Goal: Transaction & Acquisition: Purchase product/service

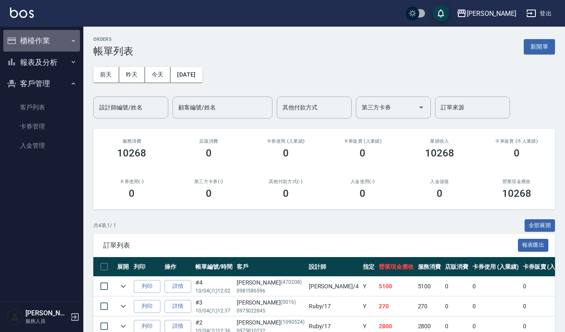
click at [32, 38] on button "櫃檯作業" at bounding box center [41, 41] width 77 height 22
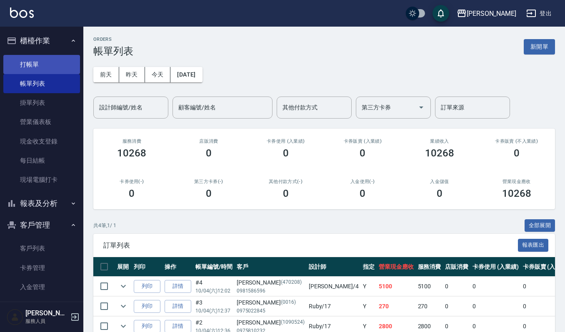
click at [37, 57] on link "打帳單" at bounding box center [41, 64] width 77 height 19
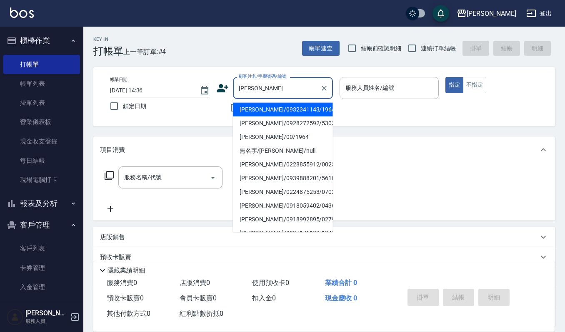
click at [279, 110] on li "[PERSON_NAME]/0932341143/19645" at bounding box center [283, 110] width 100 height 14
type input "[PERSON_NAME]/0932341143/19645"
type input "[PERSON_NAME]-4"
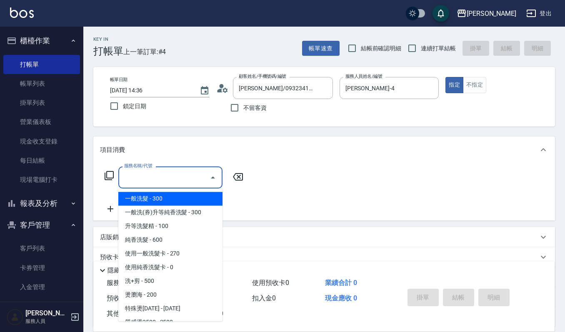
drag, startPoint x: 180, startPoint y: 181, endPoint x: 365, endPoint y: 155, distance: 186.6
click at [181, 181] on input "服務名稱/代號" at bounding box center [164, 177] width 84 height 15
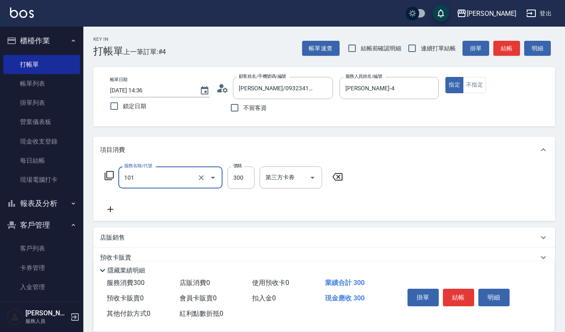
type input "一般洗髮(101)"
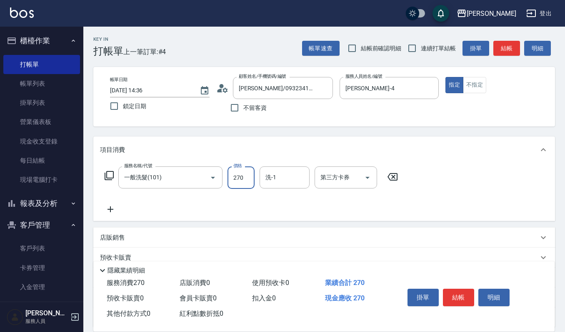
type input "270"
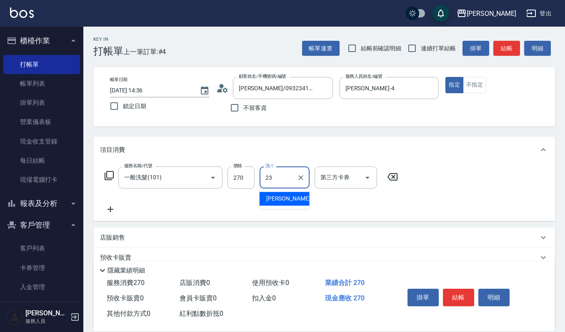
type input "[PERSON_NAME]-23"
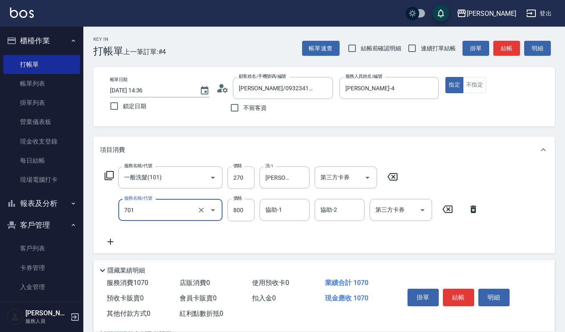
type input "CMC加購護(701)"
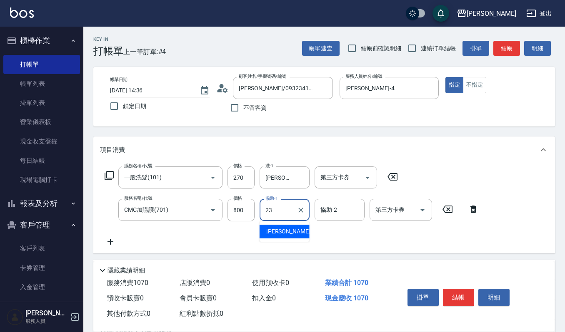
type input "[PERSON_NAME]-23"
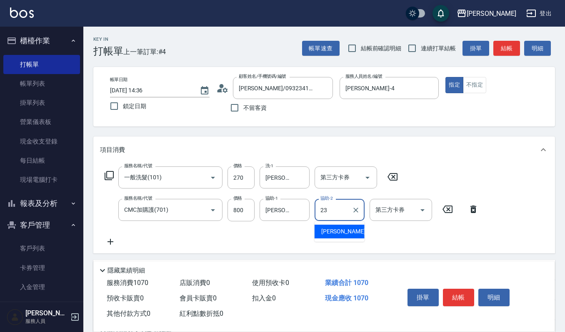
type input "[PERSON_NAME]-23"
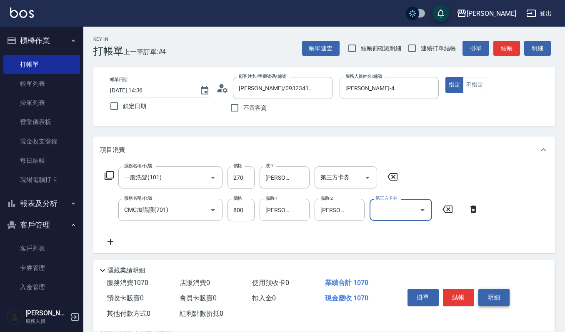
click at [507, 298] on button "明細" at bounding box center [493, 297] width 31 height 17
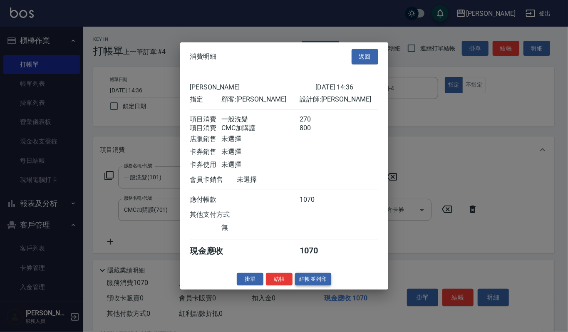
click at [320, 279] on button "結帳並列印" at bounding box center [313, 279] width 36 height 13
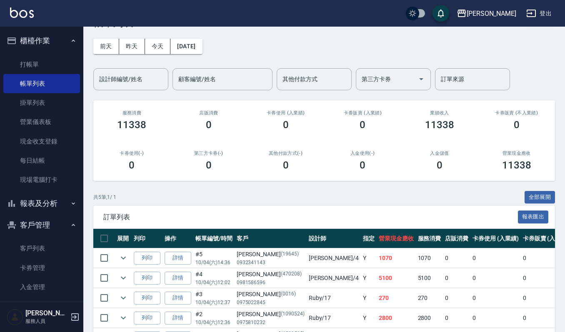
scroll to position [55, 0]
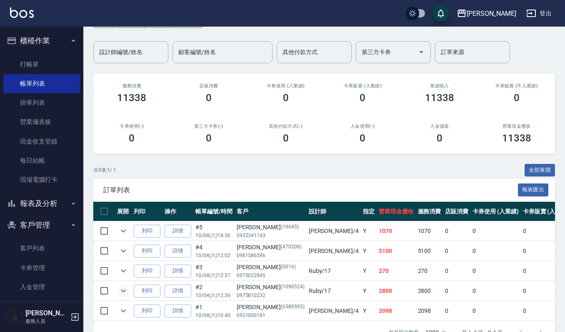
click at [126, 289] on icon "expand row" at bounding box center [123, 291] width 10 height 10
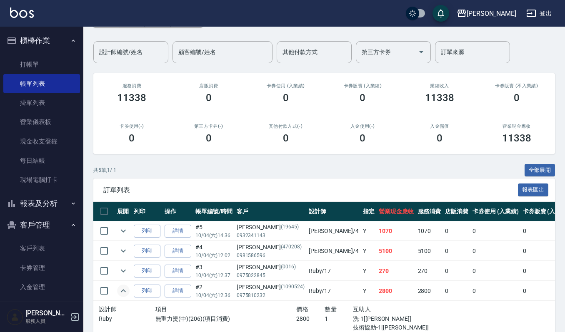
scroll to position [111, 0]
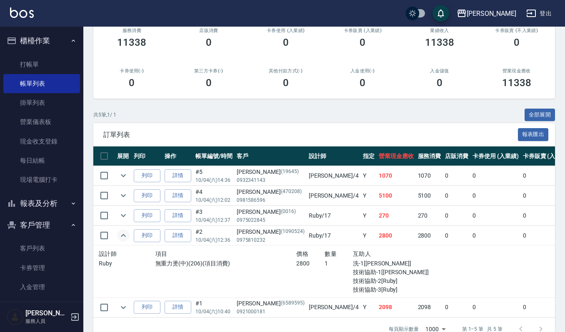
click at [120, 232] on icon "expand row" at bounding box center [123, 236] width 10 height 10
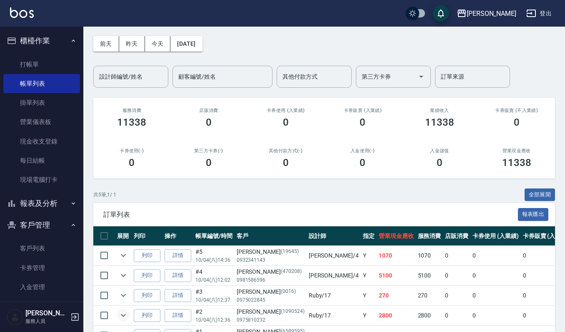
scroll to position [0, 0]
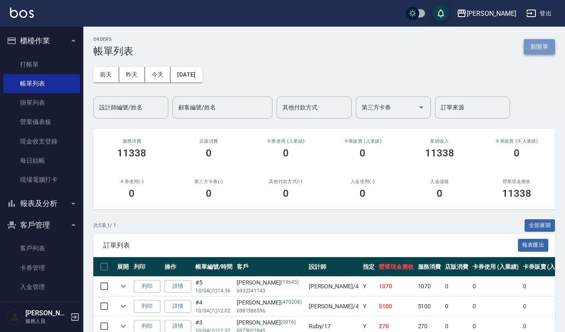
click at [531, 52] on button "新開單" at bounding box center [538, 46] width 31 height 15
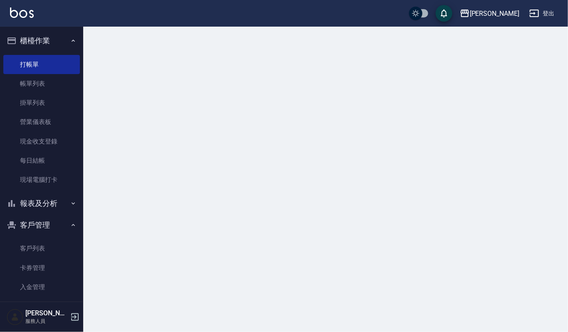
click at [537, 48] on div at bounding box center [284, 166] width 568 height 332
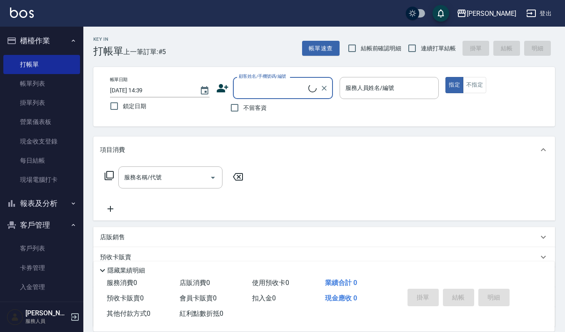
click at [277, 87] on input "顧客姓名/手機號碼/編號" at bounding box center [273, 88] width 72 height 15
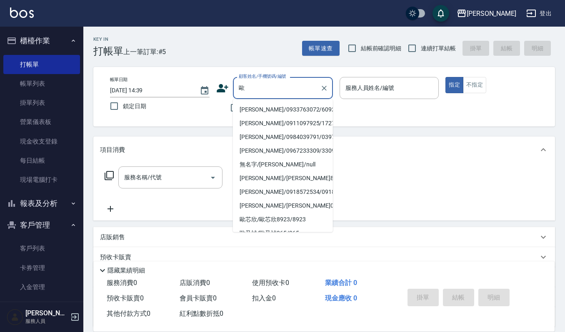
click at [272, 107] on li "[PERSON_NAME]/0933763072/609225" at bounding box center [283, 110] width 100 height 14
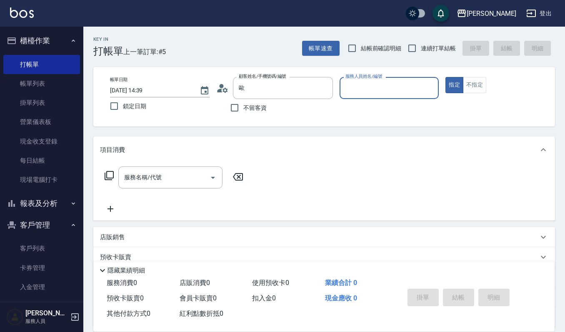
type input "[PERSON_NAME]/0933763072/609225"
type input "[PERSON_NAME]-4"
click at [181, 166] on div "服務名稱/代號 服務名稱/代號" at bounding box center [323, 191] width 461 height 57
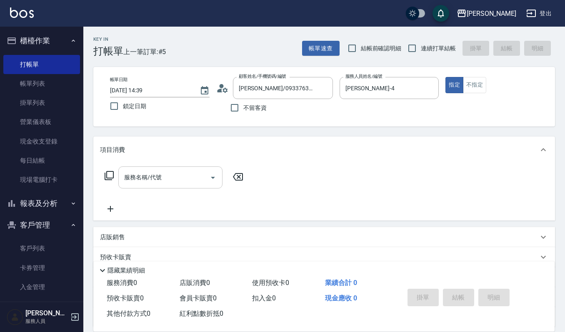
click at [135, 182] on input "服務名稱/代號" at bounding box center [164, 177] width 84 height 15
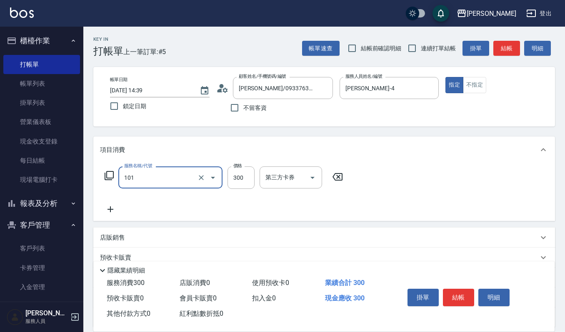
type input "一般洗髮(101)"
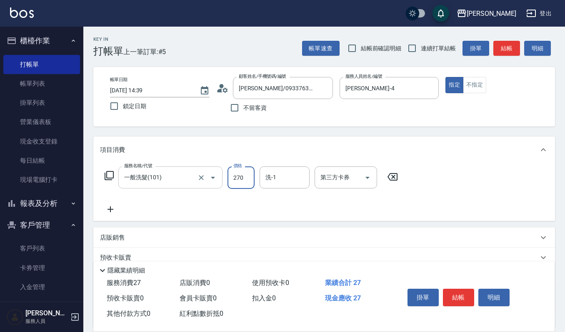
type input "270"
type input "[PERSON_NAME]-22"
click at [448, 293] on button "結帳" at bounding box center [458, 297] width 31 height 17
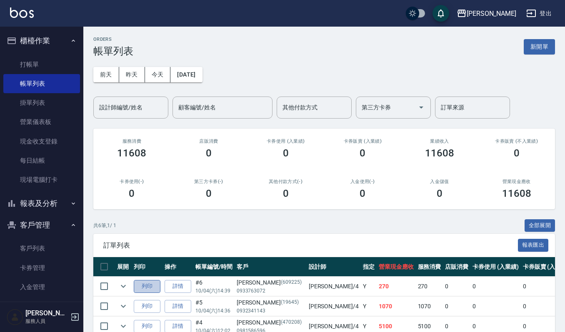
click at [147, 289] on button "列印" at bounding box center [147, 286] width 27 height 13
click at [150, 284] on button "列印" at bounding box center [147, 286] width 27 height 13
click at [154, 287] on button "列印" at bounding box center [147, 286] width 27 height 13
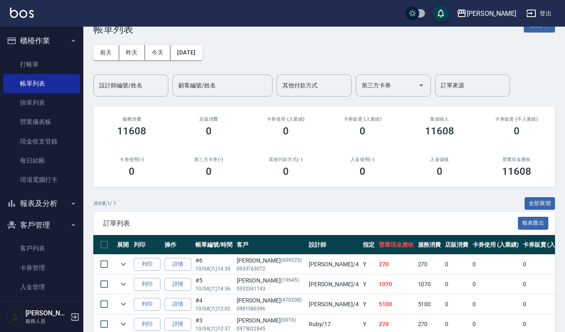
scroll to position [55, 0]
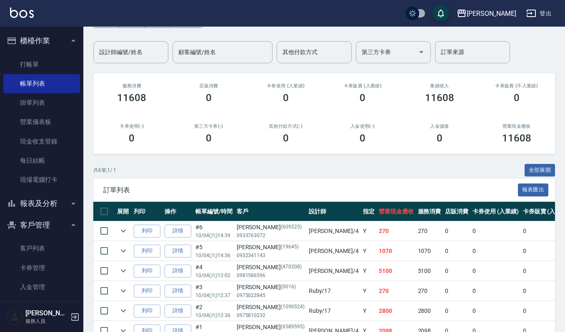
click at [234, 151] on div "第三方卡券(-) 0" at bounding box center [208, 134] width 77 height 40
click at [232, 152] on div "第三方卡券(-) 0" at bounding box center [208, 134] width 77 height 40
click at [39, 64] on link "打帳單" at bounding box center [41, 64] width 77 height 19
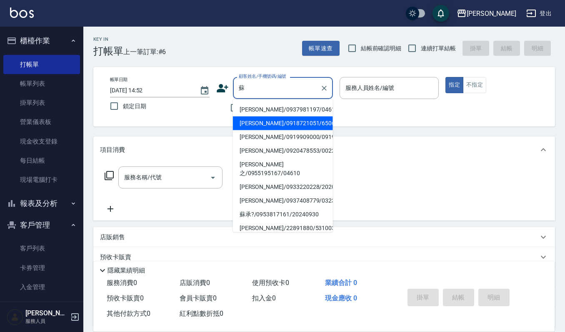
type input "[PERSON_NAME]/0918721051/650625"
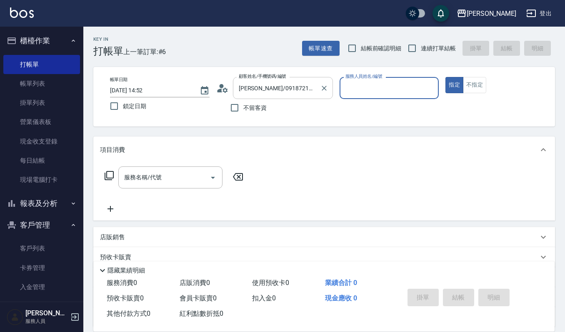
type input "Ruby-17"
click at [445, 77] on button "指定" at bounding box center [454, 85] width 18 height 16
type button "true"
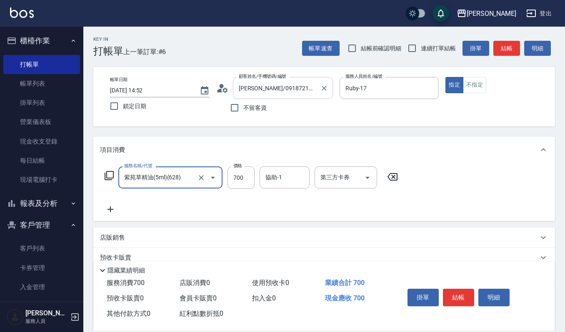
type input "紫苑草精油(5ml)(628)"
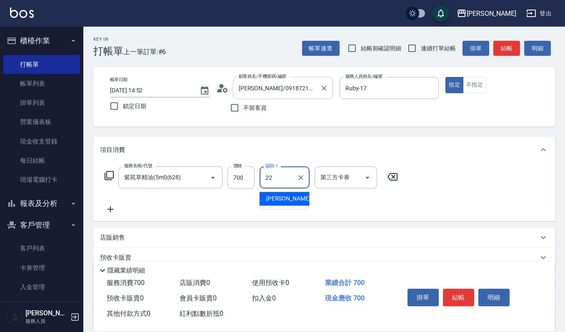
type input "[PERSON_NAME]-22"
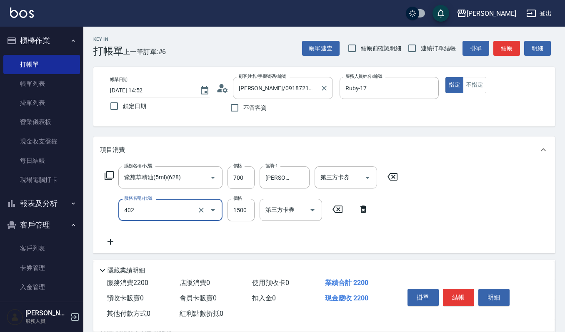
type input "打底染髮(402)"
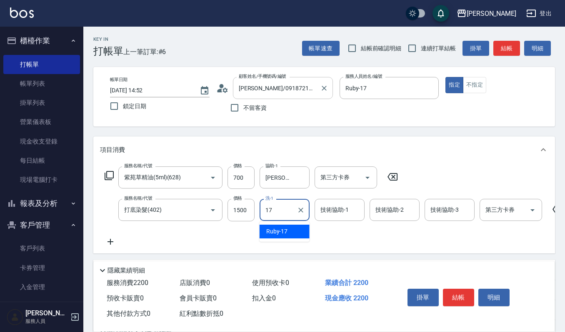
type input "Ruby-17"
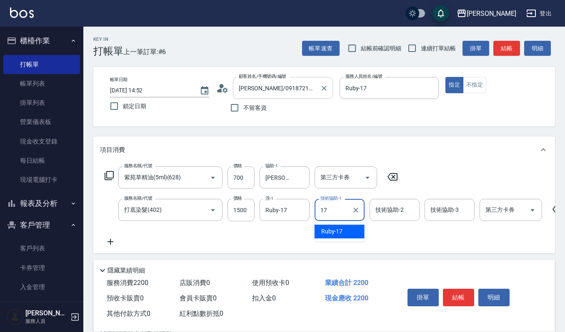
type input "Ruby-17"
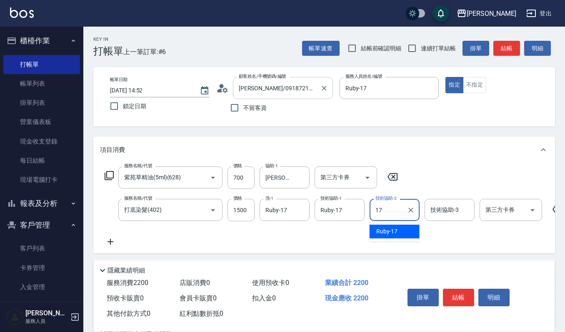
type input "Ruby-17"
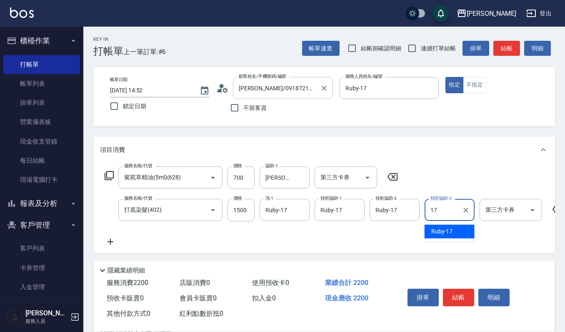
type input "Ruby-17"
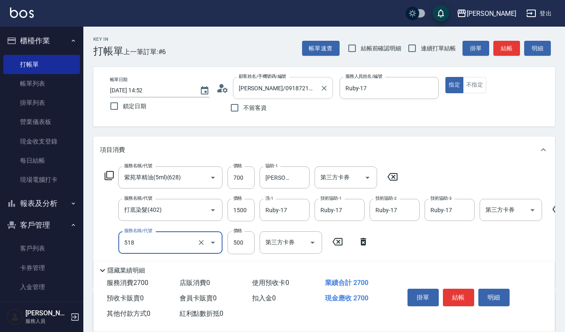
type input "(雲提)燙染前頭皮防護(518)"
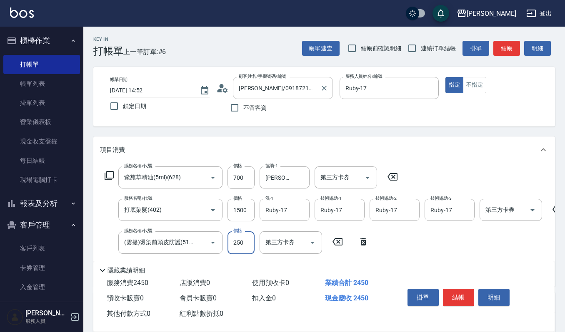
type input "250"
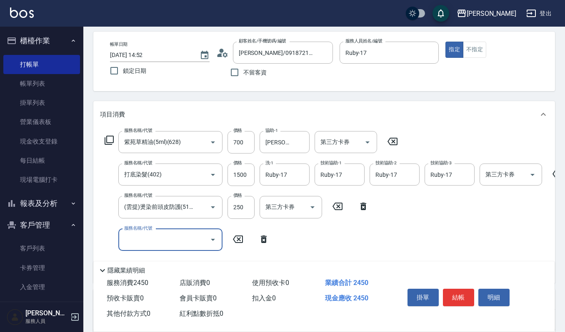
scroll to position [55, 0]
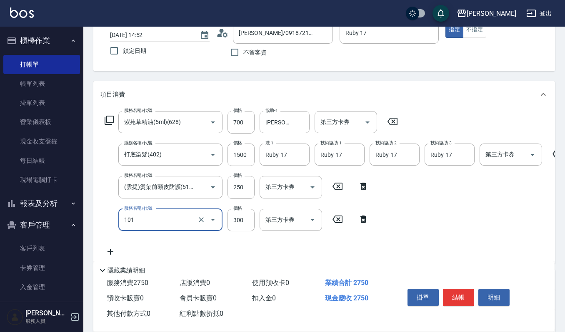
type input "一般洗髮(101)"
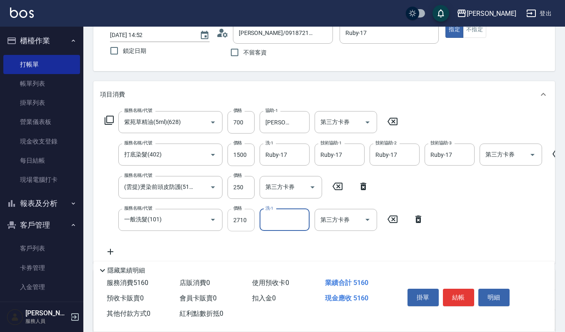
click at [244, 220] on input "2710" at bounding box center [240, 220] width 27 height 22
type input "270"
type input "[PERSON_NAME]-22"
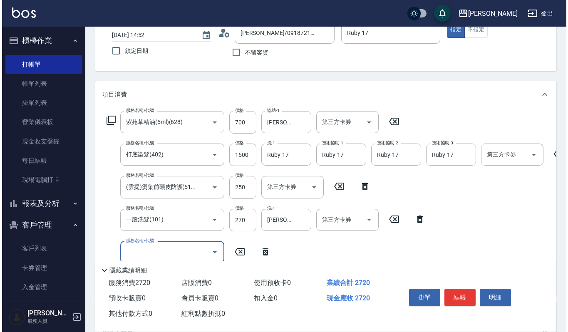
scroll to position [111, 0]
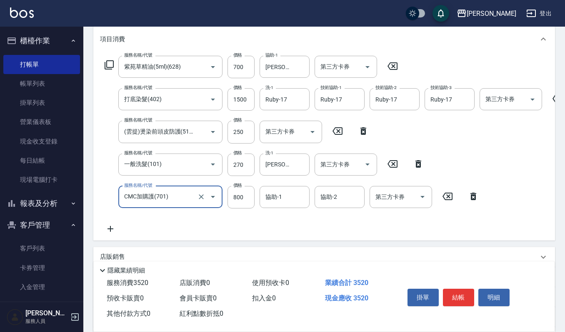
type input "CMC加購護(701)"
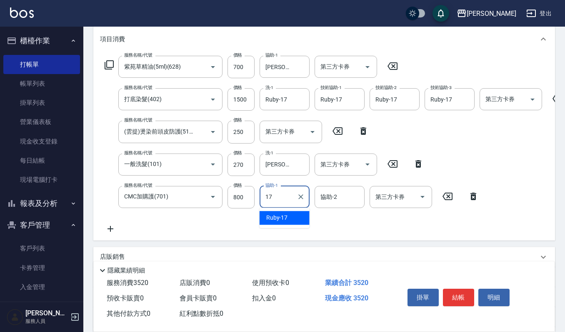
type input "Ruby-17"
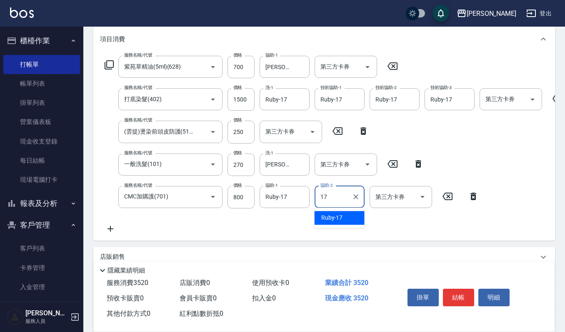
type input "Ruby-17"
click at [249, 131] on input "250" at bounding box center [240, 132] width 27 height 22
click at [241, 134] on input "250" at bounding box center [240, 132] width 27 height 22
type input "300"
click at [445, 142] on div "服務名稱/代號 紫苑草精油(5ml)(628) 服務名稱/代號 價格 700 價格 協助-1 宜芳-22 協助-1 第三方卡券 第三方卡券 服務名稱/代號 打…" at bounding box center [347, 145] width 494 height 178
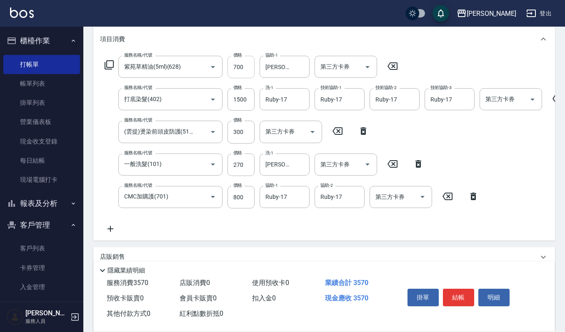
click at [247, 69] on input "700" at bounding box center [240, 67] width 27 height 22
type input "700"
click at [247, 99] on input "1500" at bounding box center [240, 99] width 27 height 22
click at [497, 294] on button "明細" at bounding box center [493, 297] width 31 height 17
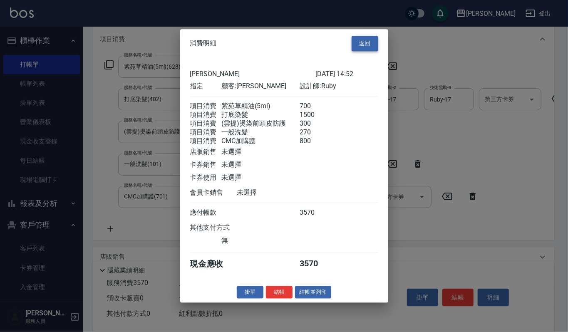
click at [378, 41] on button "返回" at bounding box center [365, 43] width 27 height 15
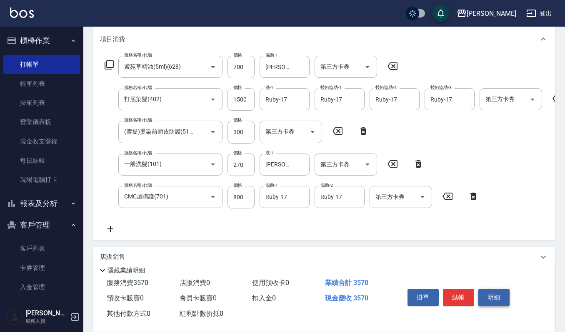
click at [479, 292] on button "明細" at bounding box center [493, 297] width 31 height 17
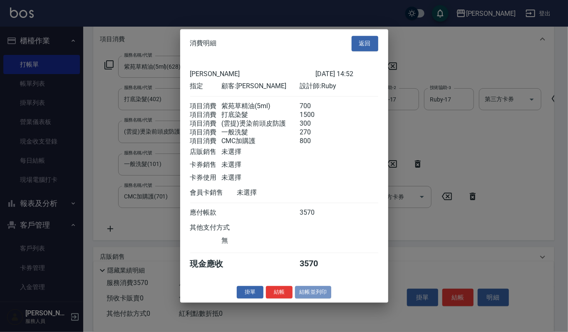
drag, startPoint x: 315, startPoint y: 304, endPoint x: 320, endPoint y: 297, distance: 8.3
click at [315, 299] on button "結帳並列印" at bounding box center [313, 292] width 36 height 13
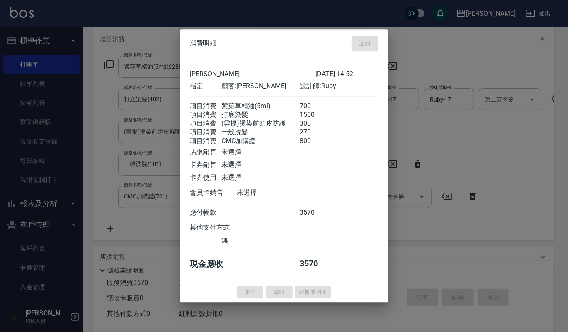
click at [320, 297] on div "掛單 結帳 結帳並列印" at bounding box center [284, 292] width 208 height 13
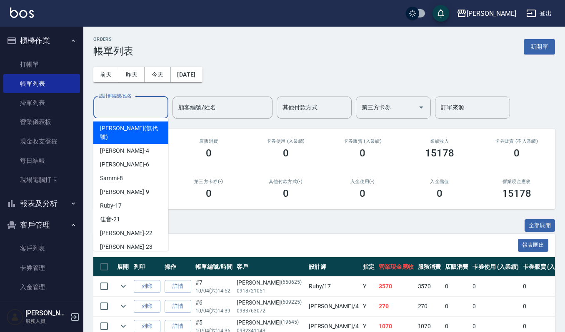
click at [153, 109] on input "設計師編號/姓名" at bounding box center [130, 107] width 67 height 15
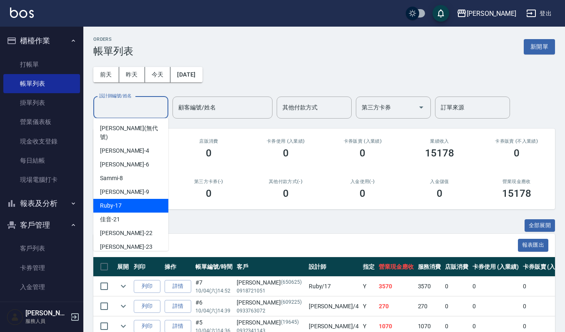
click at [144, 199] on div "Ruby -17" at bounding box center [130, 206] width 75 height 14
type input "Ruby-17"
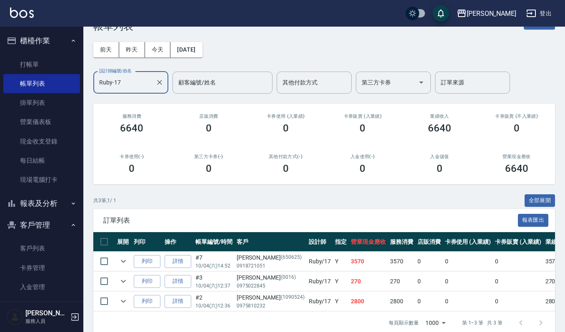
scroll to position [46, 0]
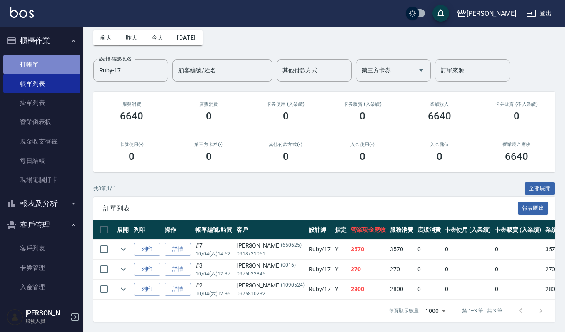
click at [48, 64] on link "打帳單" at bounding box center [41, 64] width 77 height 19
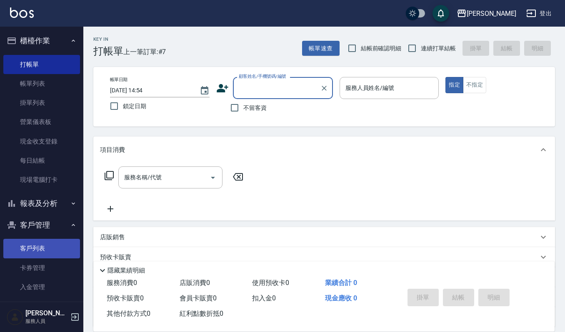
click at [34, 241] on link "客戶列表" at bounding box center [41, 248] width 77 height 19
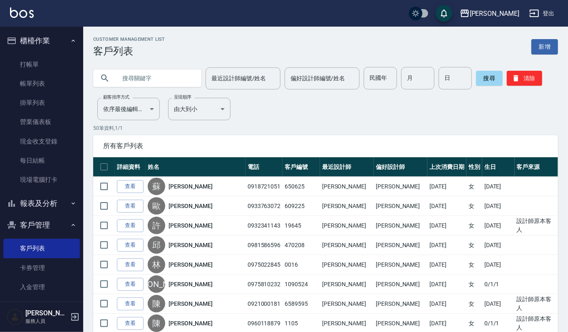
click at [124, 76] on input "text" at bounding box center [156, 78] width 78 height 22
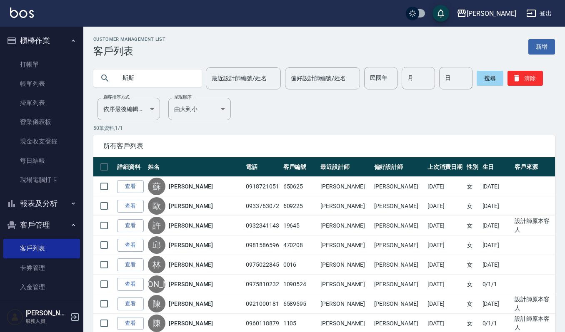
click at [150, 69] on input "斯斯" at bounding box center [156, 78] width 78 height 22
type input "斯"
click at [496, 82] on button "搜尋" at bounding box center [489, 78] width 27 height 15
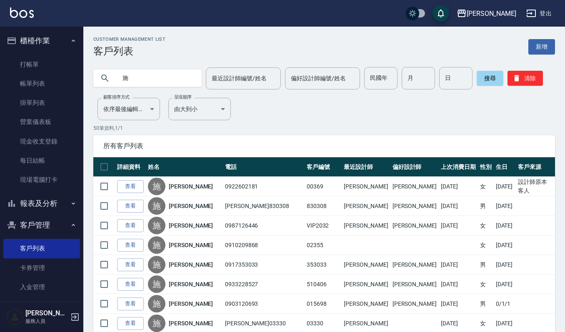
click at [127, 82] on input "施" at bounding box center [156, 78] width 78 height 22
type input "施敏"
click at [485, 79] on button "搜尋" at bounding box center [489, 78] width 27 height 15
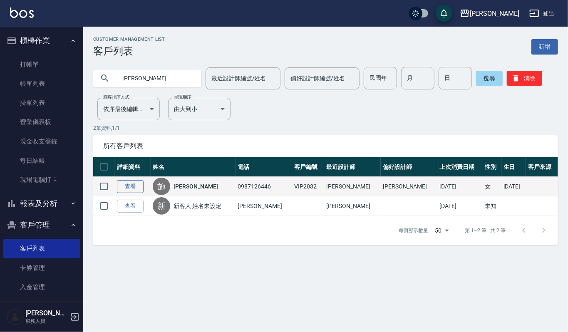
click at [130, 189] on link "查看" at bounding box center [130, 186] width 27 height 13
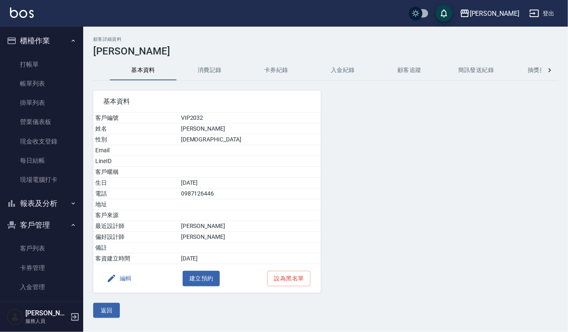
click at [211, 74] on button "消費記錄" at bounding box center [210, 70] width 67 height 20
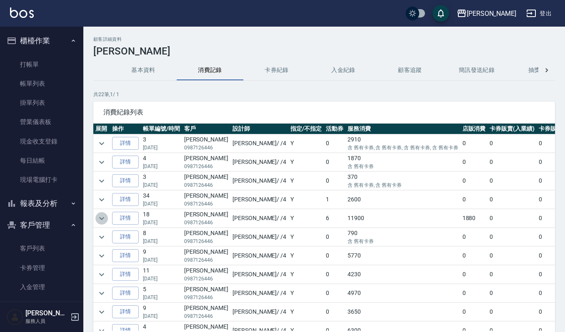
click at [100, 221] on icon "expand row" at bounding box center [102, 219] width 10 height 10
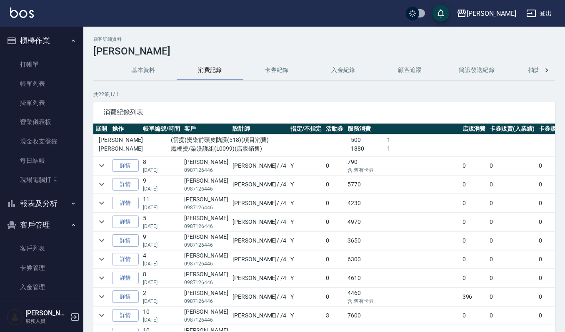
scroll to position [222, 0]
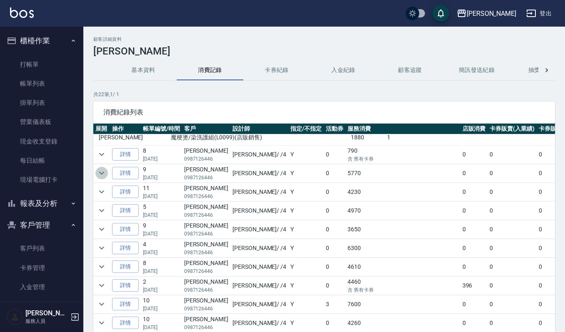
click at [99, 174] on icon "expand row" at bounding box center [102, 173] width 10 height 10
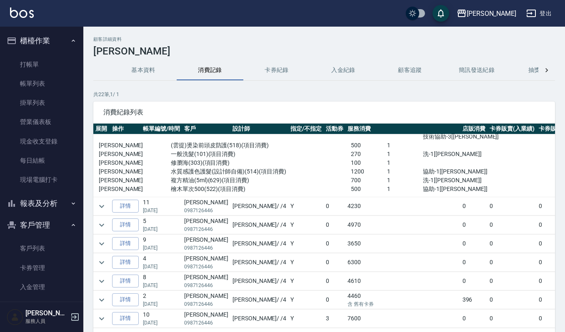
scroll to position [333, 0]
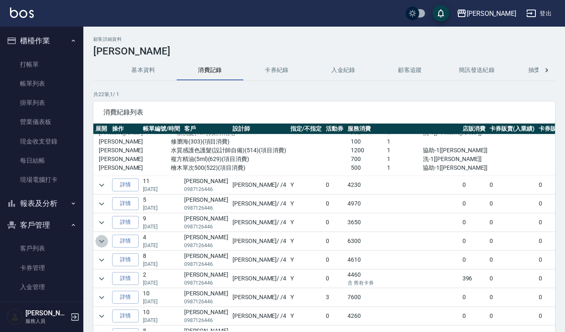
click at [100, 242] on icon "expand row" at bounding box center [102, 242] width 10 height 10
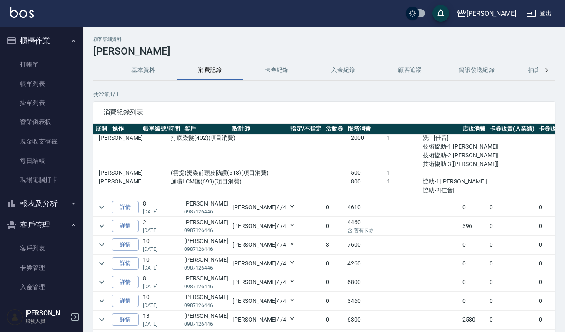
scroll to position [500, 0]
click at [101, 228] on icon "expand row" at bounding box center [102, 225] width 10 height 10
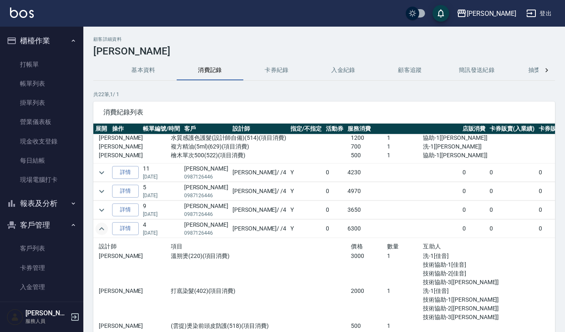
scroll to position [333, 0]
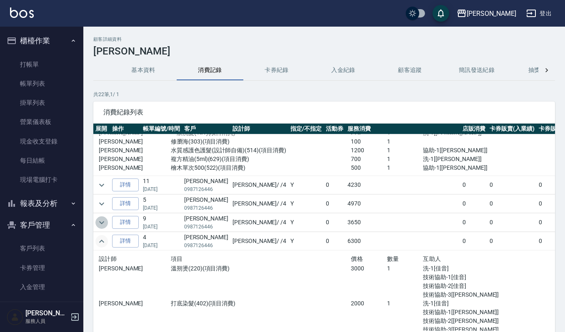
click at [100, 224] on icon "expand row" at bounding box center [101, 222] width 5 height 3
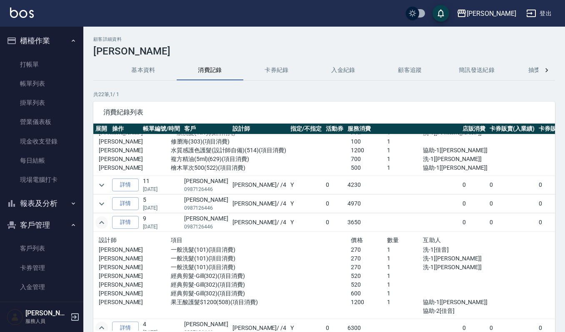
scroll to position [277, 0]
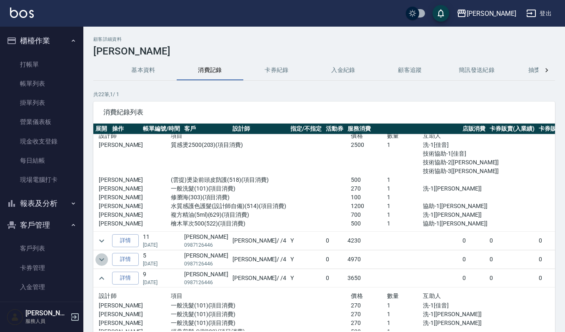
click at [99, 260] on icon "expand row" at bounding box center [102, 260] width 10 height 10
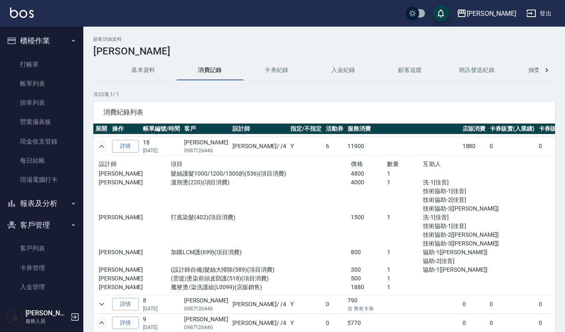
scroll to position [55, 0]
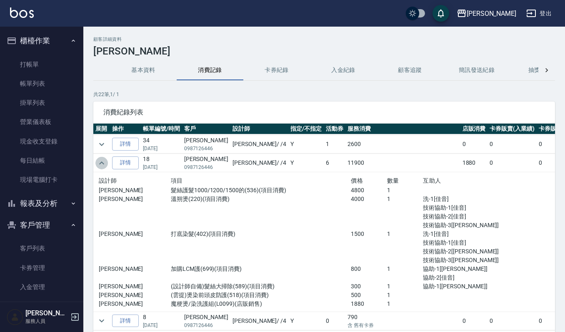
click at [99, 161] on icon "expand row" at bounding box center [102, 163] width 10 height 10
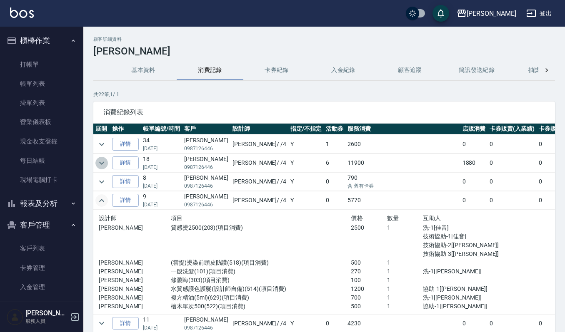
click at [100, 164] on icon "expand row" at bounding box center [102, 163] width 10 height 10
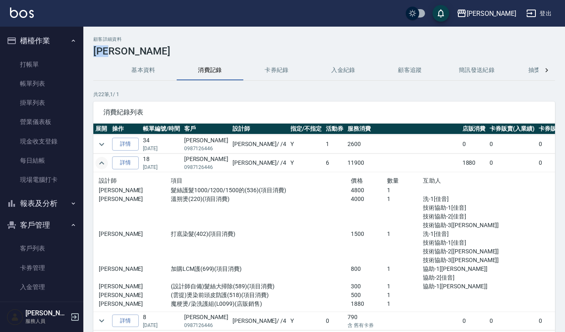
drag, startPoint x: 126, startPoint y: 53, endPoint x: 85, endPoint y: 49, distance: 41.1
click at [85, 49] on div "顧客詳細資料 施敏惠 基本資料 消費記錄 卡券紀錄 入金紀錄 顧客追蹤 簡訊發送紀錄 抽獎券紀錄 共 22 筆, 1 / 1 消費紀錄列表 展開 操作 帳單編…" at bounding box center [323, 208] width 481 height 342
copy h3 "[PERSON_NAME]"
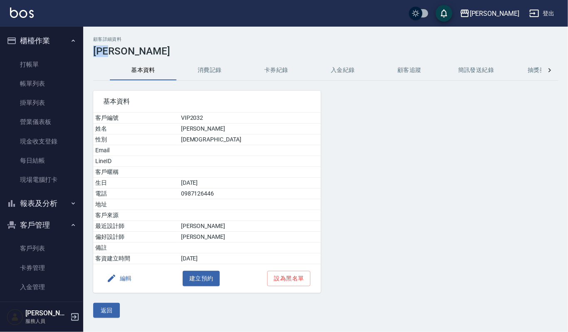
click at [35, 46] on button "櫃檯作業" at bounding box center [41, 41] width 77 height 22
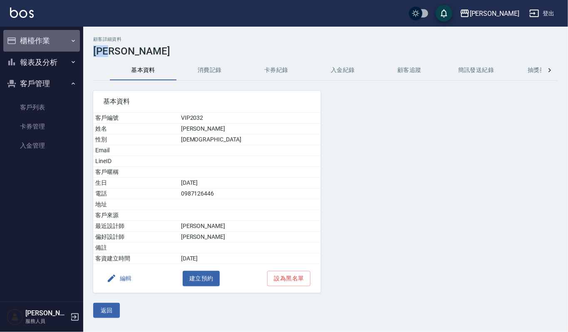
click at [37, 41] on button "櫃檯作業" at bounding box center [41, 41] width 77 height 22
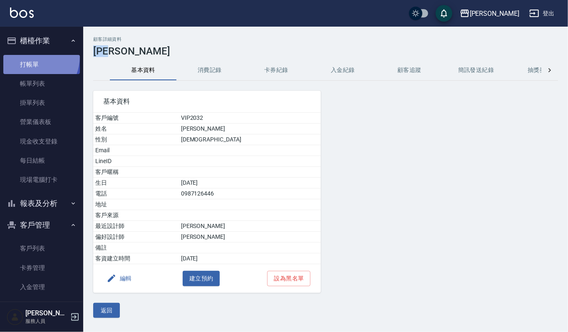
click at [27, 56] on link "打帳單" at bounding box center [41, 64] width 77 height 19
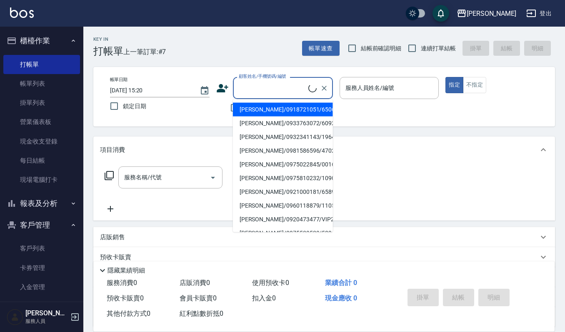
click at [247, 85] on input "顧客姓名/手機號碼/編號" at bounding box center [273, 88] width 72 height 15
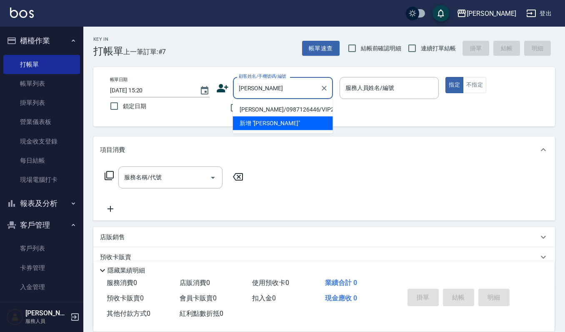
click at [287, 107] on li "[PERSON_NAME]/0987126446/VIP2032" at bounding box center [283, 110] width 100 height 14
type input "[PERSON_NAME]/0987126446/VIP2032"
type input "[PERSON_NAME]-4"
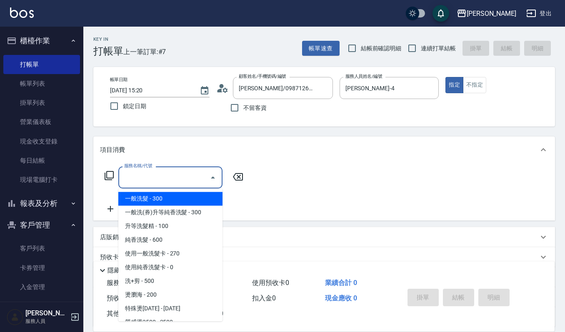
click at [160, 175] on input "服務名稱/代號" at bounding box center [164, 177] width 84 height 15
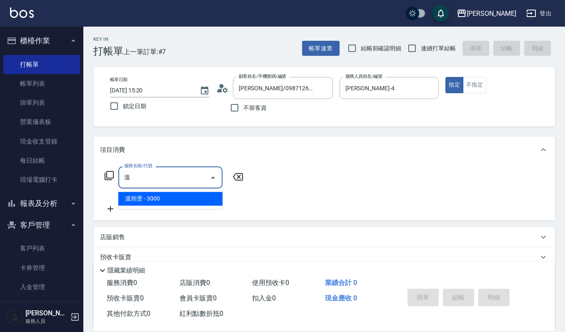
click at [167, 202] on span "溫朔燙 - 3000" at bounding box center [170, 199] width 104 height 14
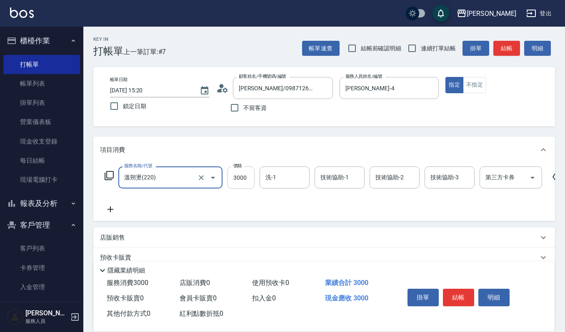
type input "溫朔燙(220)"
click at [250, 177] on input "3000" at bounding box center [240, 178] width 27 height 22
type input "2500"
click at [275, 176] on input "洗-1" at bounding box center [284, 177] width 42 height 15
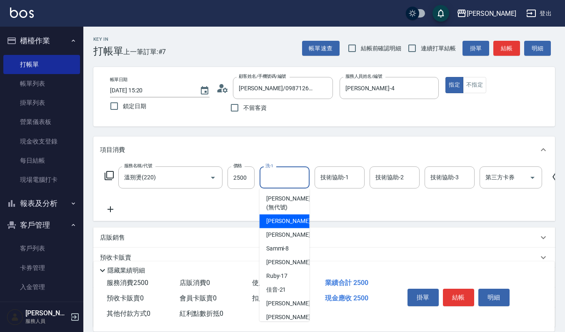
click at [289, 215] on div "吉兒 -4" at bounding box center [284, 221] width 50 height 14
click at [285, 174] on input "[PERSON_NAME]-4" at bounding box center [278, 177] width 30 height 15
click at [279, 292] on span "佳音 -21" at bounding box center [276, 290] width 20 height 9
type input "佳音-21"
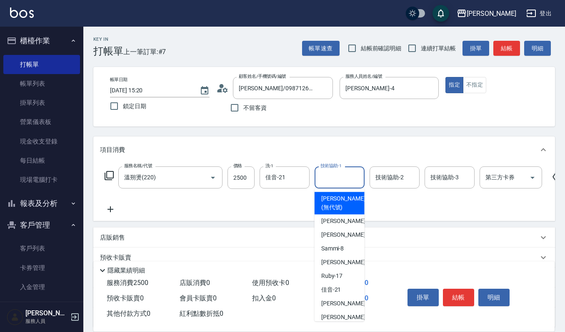
click at [341, 174] on input "技術協助-1" at bounding box center [339, 177] width 42 height 15
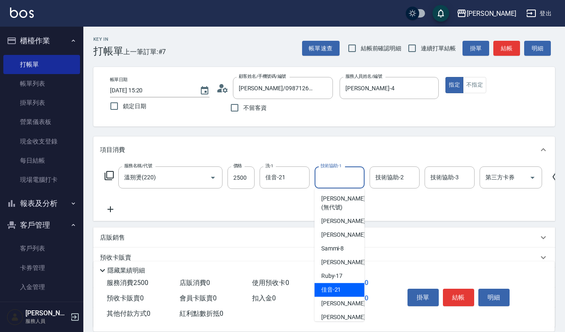
click at [343, 290] on div "佳音 -21" at bounding box center [339, 290] width 50 height 14
type input "佳音-21"
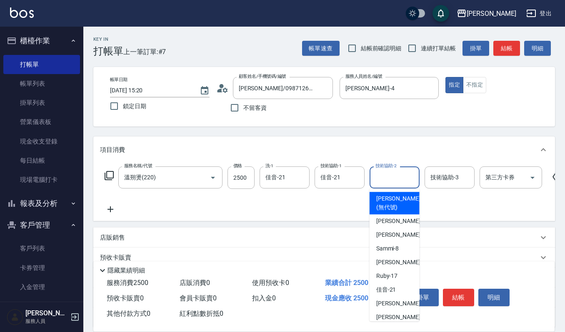
click at [394, 179] on input "技術協助-2" at bounding box center [394, 177] width 42 height 15
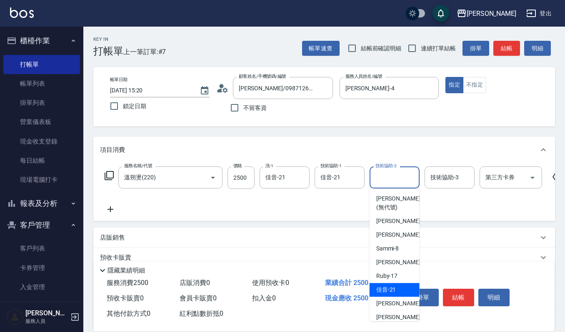
click at [393, 292] on span "佳音 -21" at bounding box center [386, 290] width 20 height 9
type input "佳音-21"
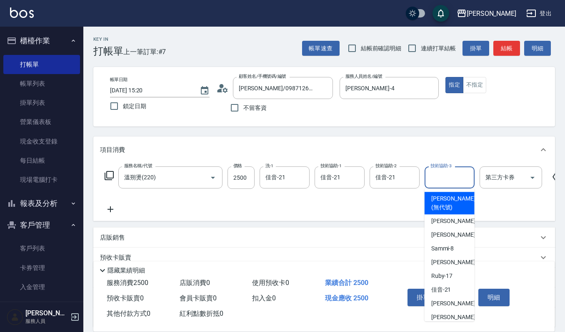
click at [450, 175] on input "技術協助-3" at bounding box center [449, 177] width 42 height 15
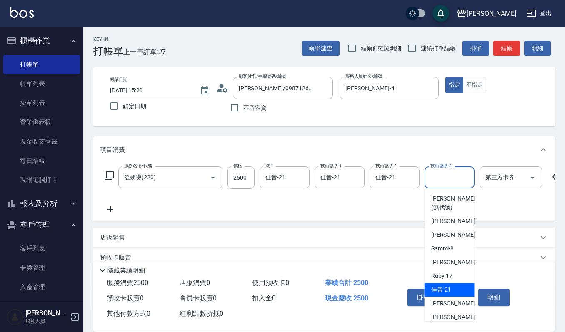
click at [450, 289] on span "佳音 -21" at bounding box center [441, 290] width 20 height 9
type input "佳音-21"
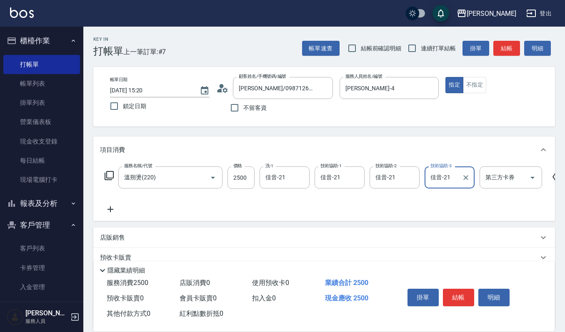
click at [109, 210] on icon at bounding box center [110, 209] width 21 height 10
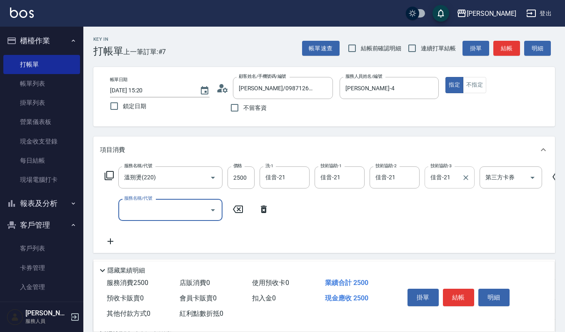
click at [470, 184] on div at bounding box center [465, 178] width 11 height 22
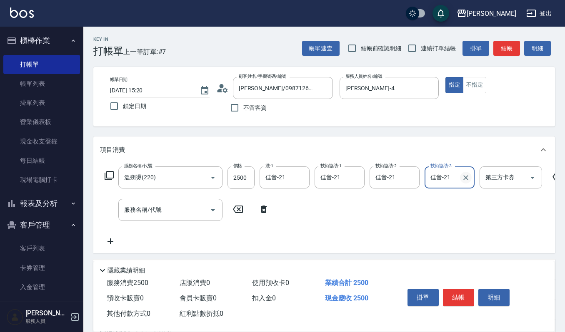
click at [460, 179] on button "Clear" at bounding box center [466, 178] width 12 height 12
click at [389, 177] on input "佳音-21" at bounding box center [388, 177] width 30 height 15
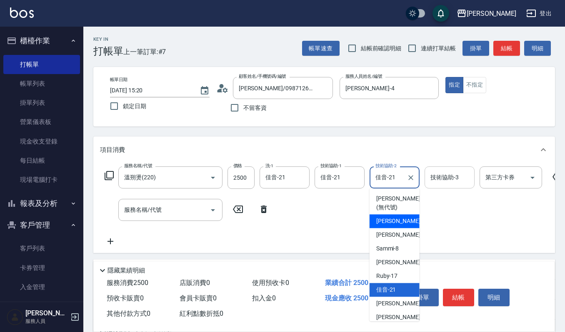
click at [394, 217] on div "吉兒 -4" at bounding box center [394, 221] width 50 height 14
type input "[PERSON_NAME]-4"
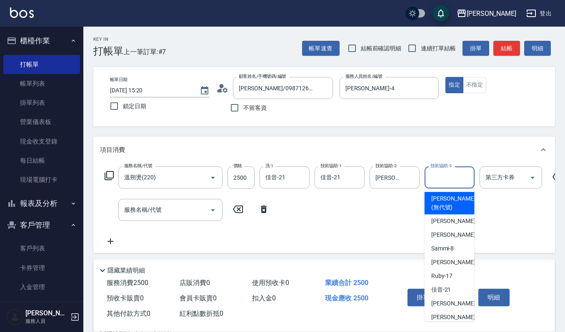
click at [449, 176] on input "技術協助-3" at bounding box center [449, 177] width 42 height 15
click at [453, 223] on div "吉兒 -4" at bounding box center [449, 221] width 50 height 14
type input "[PERSON_NAME]-4"
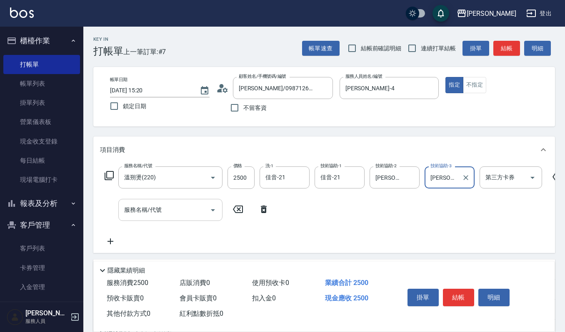
click at [142, 212] on input "服務名稱/代號" at bounding box center [164, 210] width 84 height 15
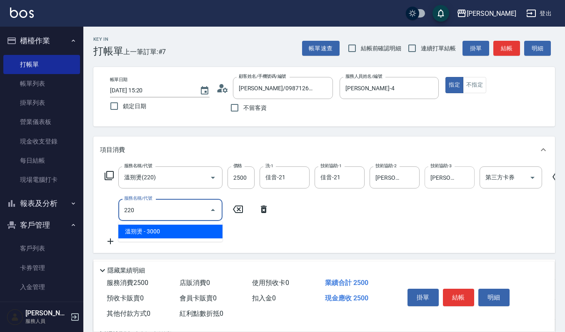
click at [145, 233] on span "溫朔燙 - 3000" at bounding box center [170, 232] width 104 height 14
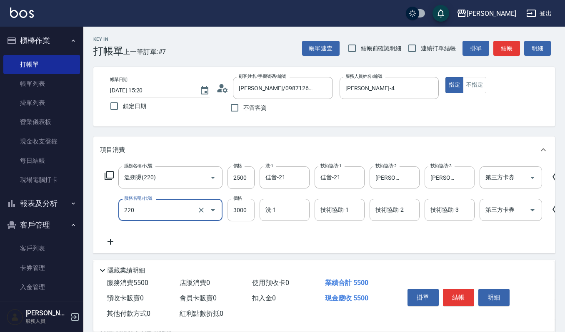
type input "溫朔燙(220)"
click at [246, 206] on input "3000" at bounding box center [240, 210] width 27 height 22
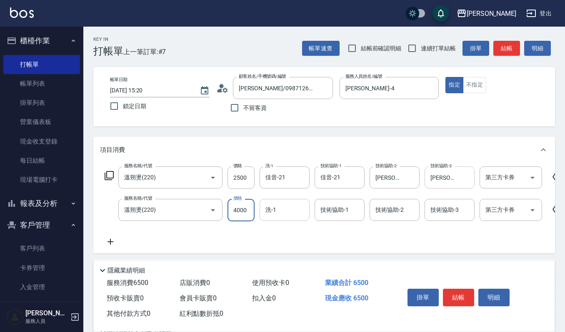
type input "4000"
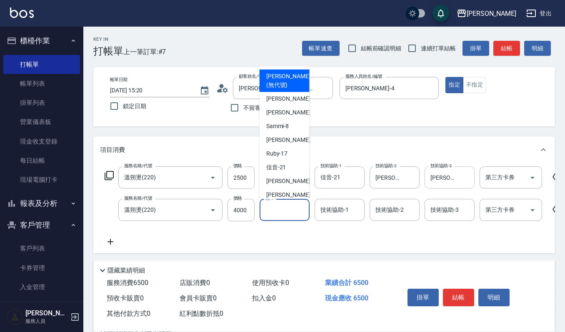
click at [299, 214] on input "洗-1" at bounding box center [284, 210] width 42 height 15
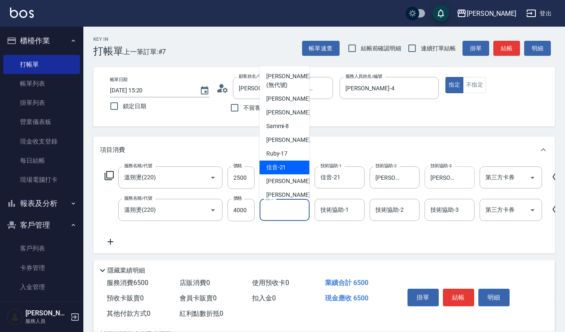
click at [293, 164] on div "佳音 -21" at bounding box center [284, 168] width 50 height 14
type input "佳音-21"
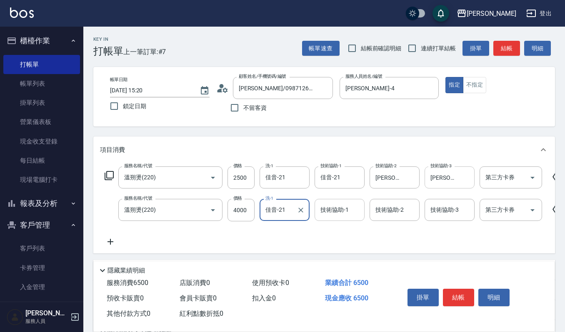
click at [334, 210] on input "技術協助-1" at bounding box center [339, 210] width 42 height 15
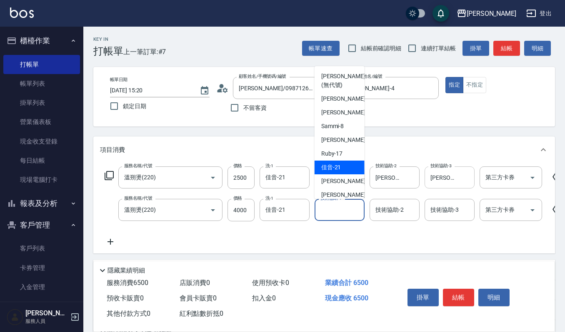
click at [346, 165] on div "佳音 -21" at bounding box center [339, 168] width 50 height 14
type input "佳音-21"
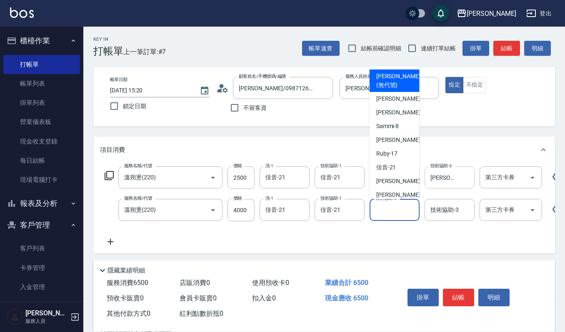
click at [397, 207] on input "技術協助-2" at bounding box center [394, 210] width 42 height 15
click at [395, 100] on div "吉兒 -4" at bounding box center [394, 99] width 50 height 14
type input "[PERSON_NAME]-4"
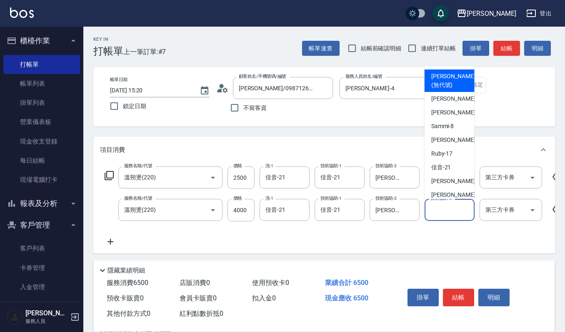
click at [442, 209] on input "技術協助-3" at bounding box center [449, 210] width 42 height 15
click at [437, 98] on span "吉兒 -4" at bounding box center [455, 99] width 49 height 9
type input "[PERSON_NAME]-4"
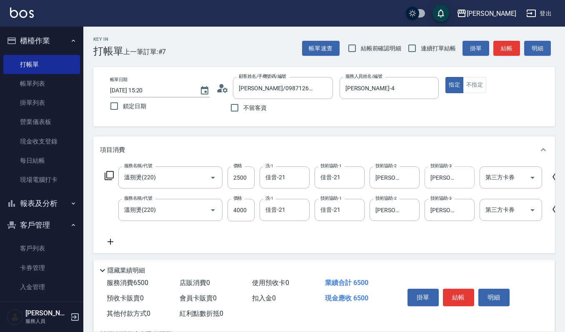
click at [112, 244] on icon at bounding box center [110, 242] width 21 height 10
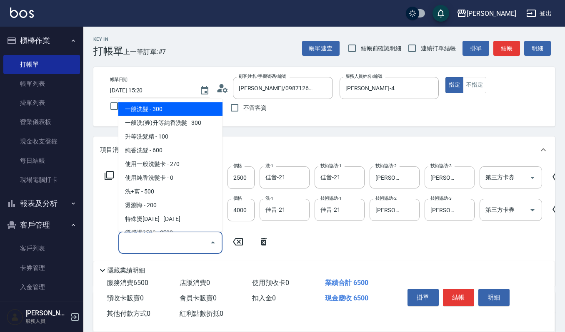
click at [152, 249] on input "服務名稱/代號" at bounding box center [164, 242] width 84 height 15
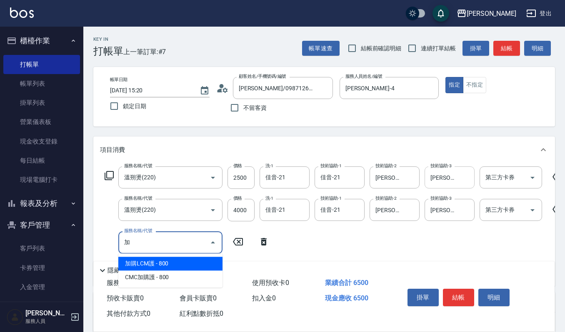
click at [169, 258] on span "加購LCM護 - 800" at bounding box center [170, 264] width 104 height 14
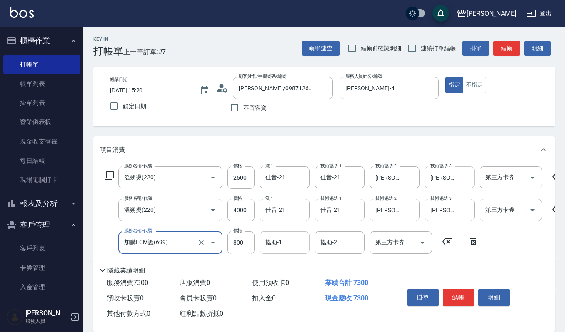
type input "加購LCM護(699)"
click at [289, 242] on input "協助-1" at bounding box center [284, 242] width 42 height 15
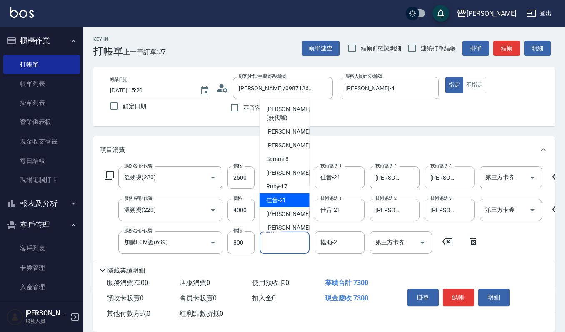
click at [283, 202] on span "佳音 -21" at bounding box center [276, 200] width 20 height 9
type input "佳音-21"
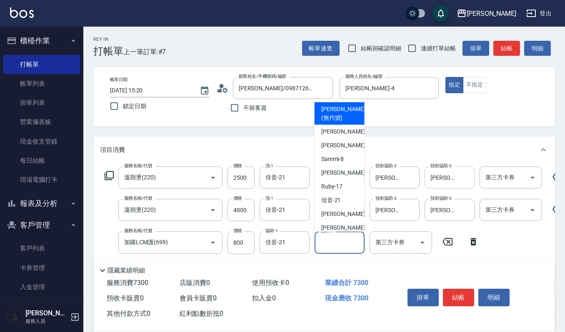
click at [333, 241] on input "協助-2" at bounding box center [339, 242] width 42 height 15
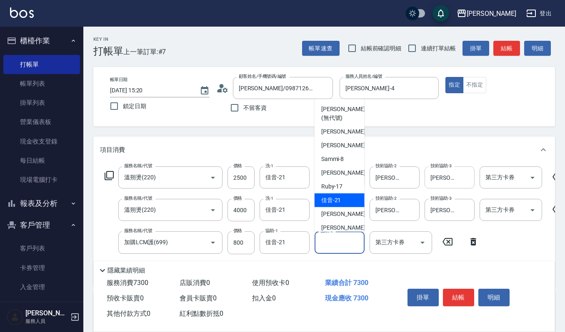
click at [343, 197] on div "佳音 -21" at bounding box center [339, 200] width 50 height 14
type input "佳音-21"
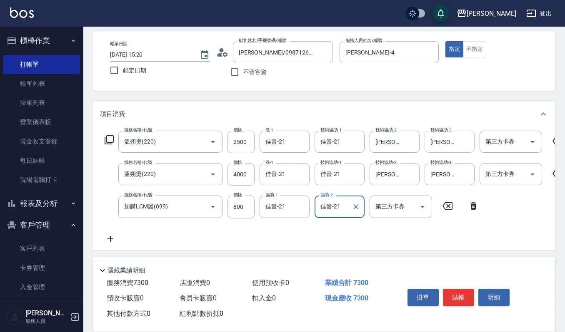
scroll to position [55, 0]
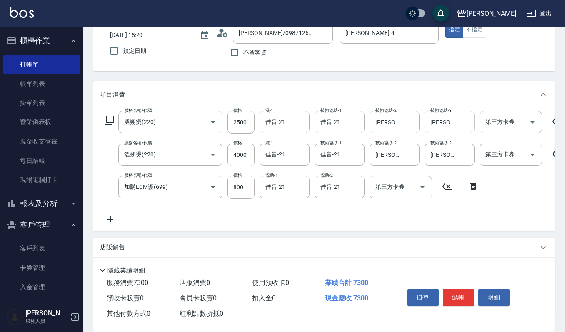
click at [105, 220] on icon at bounding box center [110, 219] width 21 height 10
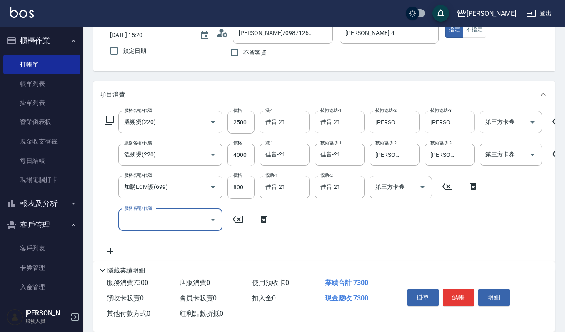
click at [139, 222] on input "服務名稱/代號" at bounding box center [164, 220] width 84 height 15
click at [202, 242] on span "(設計師自備)藍色小精靈 - 500" at bounding box center [170, 241] width 104 height 14
type input "(設計師自備)藍色小精靈(570)"
click at [234, 225] on input "500" at bounding box center [240, 220] width 27 height 22
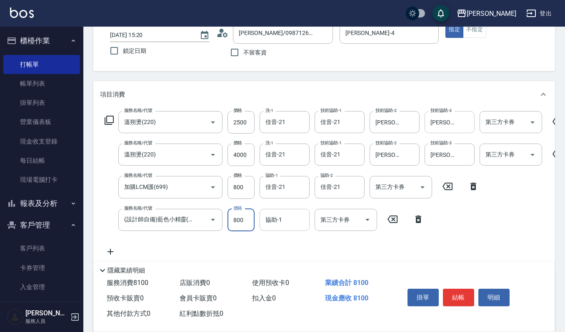
type input "800"
click at [296, 222] on input "協助-1" at bounding box center [284, 220] width 42 height 15
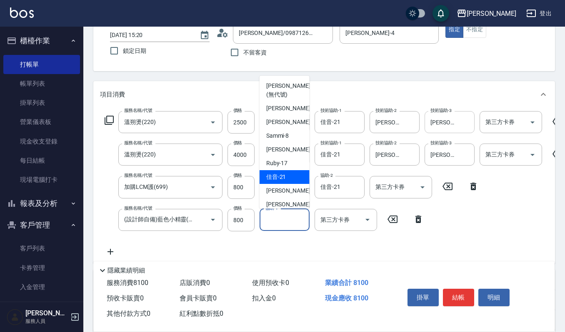
click at [282, 177] on span "佳音 -21" at bounding box center [276, 177] width 20 height 9
type input "佳音-21"
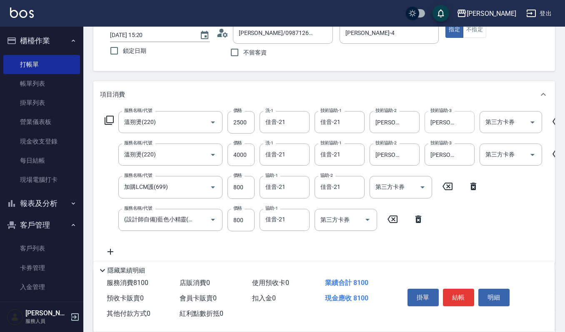
click at [106, 247] on icon at bounding box center [110, 252] width 21 height 10
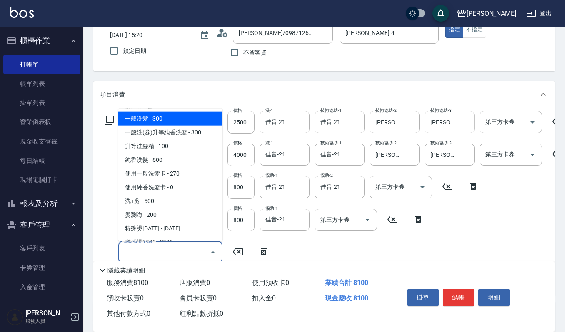
click at [130, 252] on input "服務名稱/代號" at bounding box center [164, 252] width 84 height 15
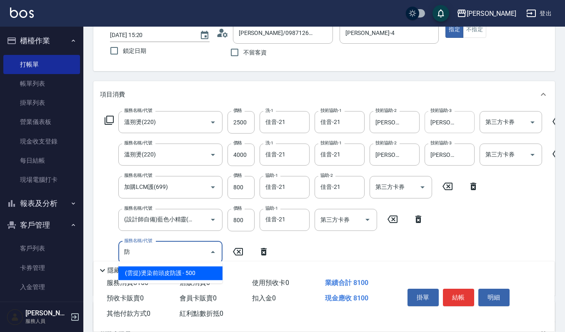
click at [137, 274] on span "(雲提)燙染前頭皮防護 - 500" at bounding box center [170, 274] width 104 height 14
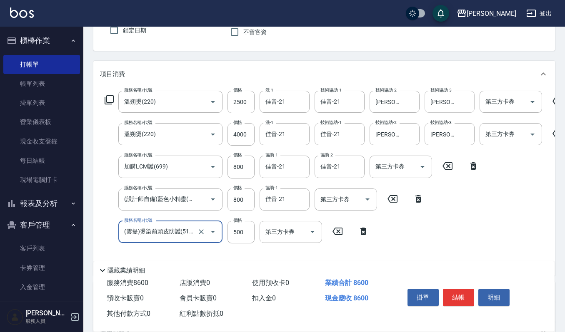
scroll to position [111, 0]
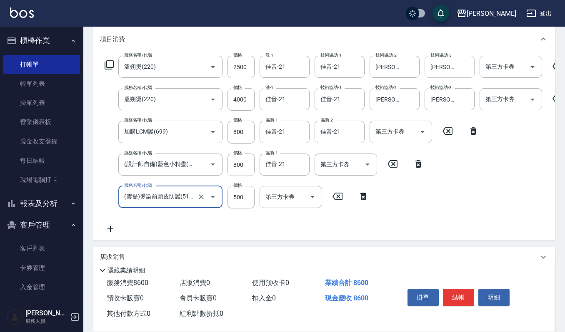
type input "(雲提)燙染前頭皮防護(518)"
click at [110, 227] on icon at bounding box center [110, 229] width 6 height 6
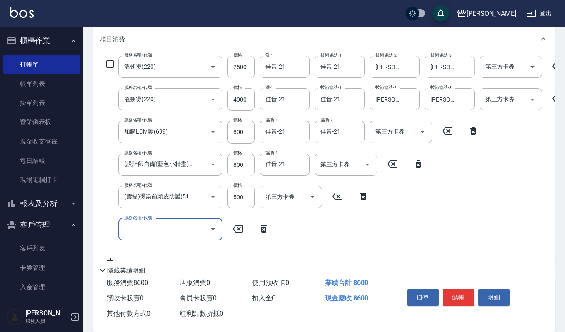
click at [121, 226] on div "服務名稱/代號" at bounding box center [170, 230] width 104 height 22
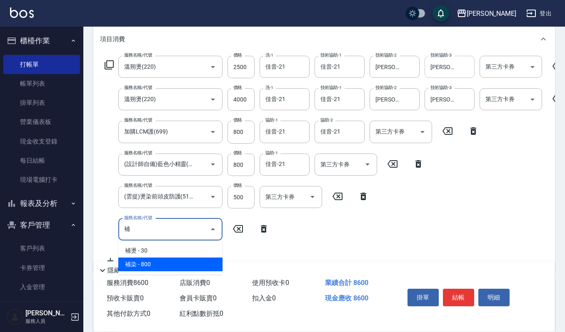
click at [141, 265] on span "補染 - 800" at bounding box center [170, 265] width 104 height 14
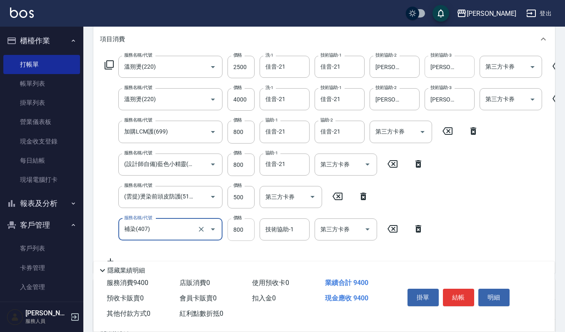
type input "補染(407)"
click at [246, 229] on input "800" at bounding box center [240, 230] width 27 height 22
type input "1550"
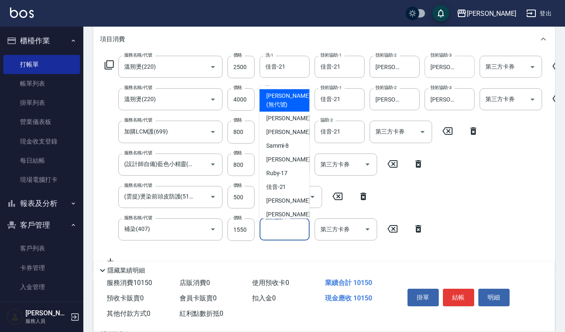
click at [291, 234] on input "技術協助-1" at bounding box center [284, 229] width 42 height 15
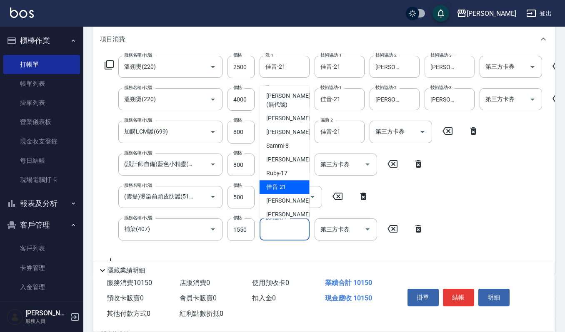
click at [286, 185] on div "佳音 -21" at bounding box center [284, 187] width 50 height 14
type input "佳音-21"
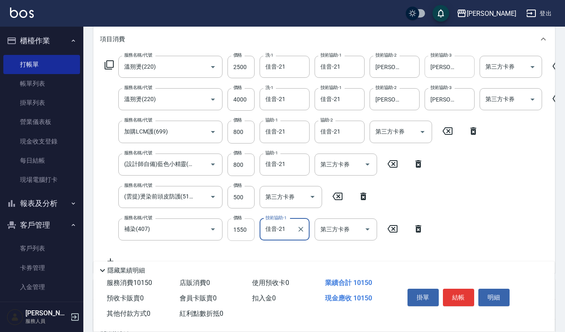
click at [247, 228] on input "1550" at bounding box center [240, 230] width 27 height 22
type input "1600"
click at [452, 293] on button "結帳" at bounding box center [458, 297] width 31 height 17
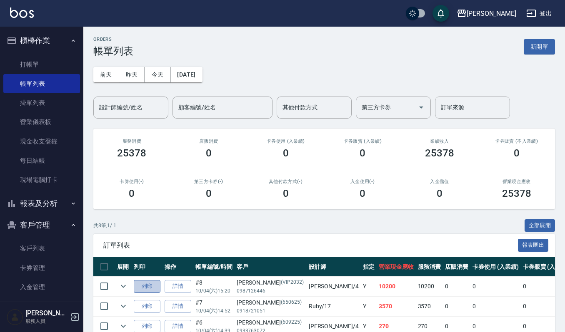
click at [142, 285] on button "列印" at bounding box center [147, 286] width 27 height 13
click at [170, 286] on link "詳情" at bounding box center [178, 286] width 27 height 13
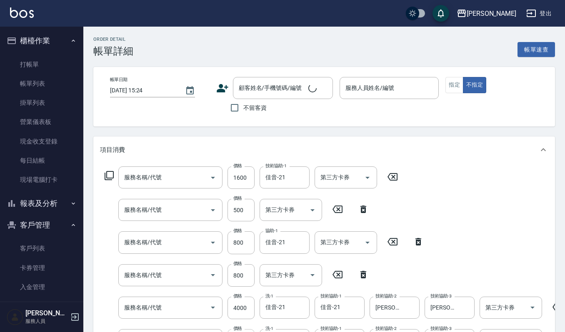
type input "[DATE] 15:20"
type input "[PERSON_NAME]-4"
type input "補染(407)"
type input "(雲提)燙染前頭皮防護(518)"
type input "(設計師自備)藍色小精靈(570)"
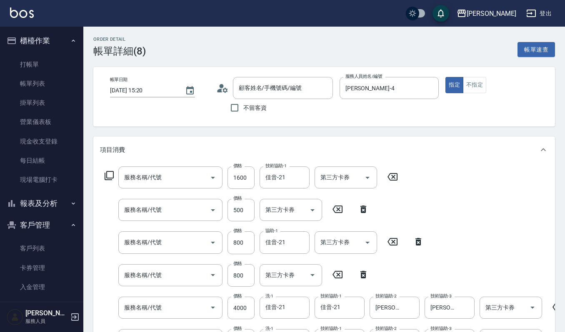
type input "加購LCM護(699)"
type input "溫朔燙(220)"
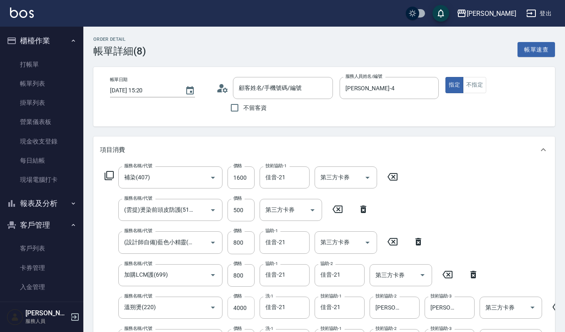
type input "[PERSON_NAME]/0987126446/VIP2032"
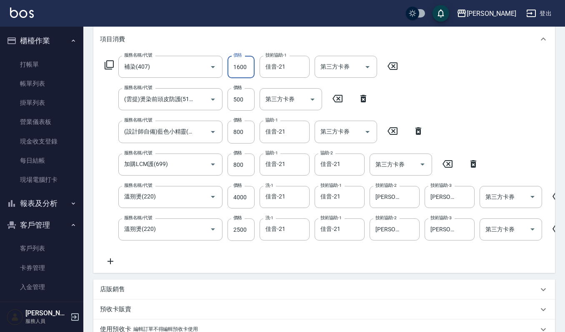
click at [247, 59] on input "1600" at bounding box center [240, 67] width 27 height 22
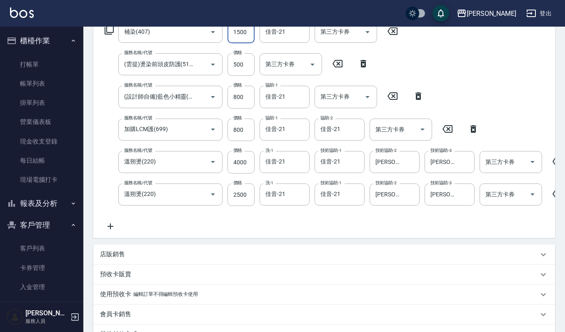
scroll to position [0, 0]
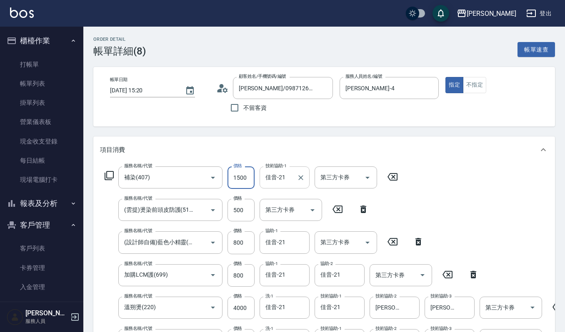
type input "1500"
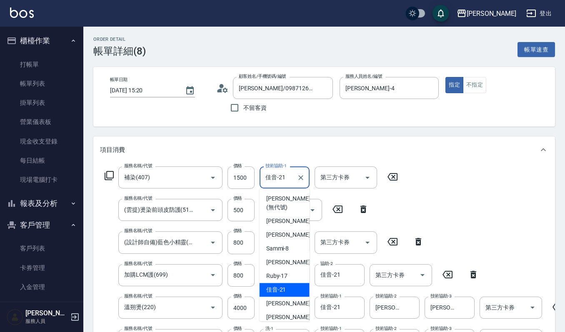
click at [282, 174] on input "佳音-21" at bounding box center [278, 177] width 30 height 15
click at [282, 221] on div "吉兒 -4" at bounding box center [284, 221] width 50 height 14
type input "[PERSON_NAME]-4"
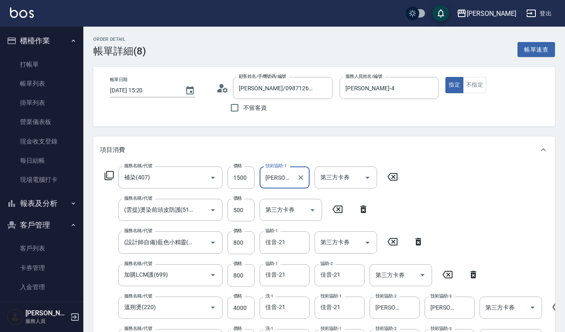
click at [336, 138] on div "項目消費" at bounding box center [323, 150] width 461 height 27
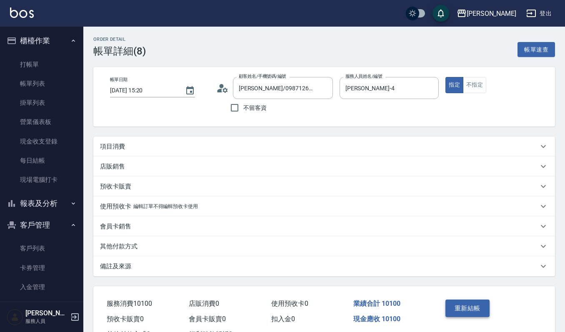
click at [467, 308] on button "重新結帳" at bounding box center [467, 308] width 44 height 17
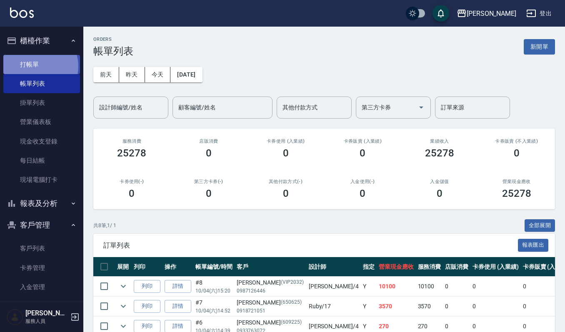
click at [37, 66] on link "打帳單" at bounding box center [41, 64] width 77 height 19
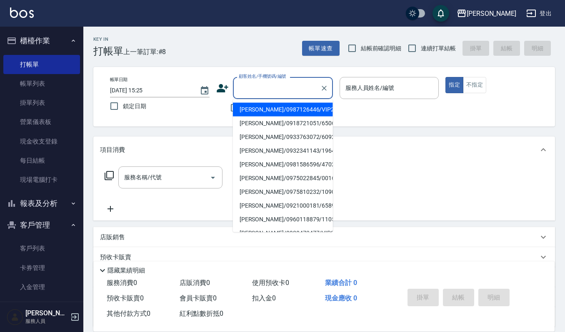
click at [305, 84] on input "顧客姓名/手機號碼/編號" at bounding box center [277, 88] width 80 height 15
click at [321, 113] on li "[PERSON_NAME]/0913392887/V1164" at bounding box center [283, 110] width 100 height 14
type input "[PERSON_NAME]/0913392887/V1164"
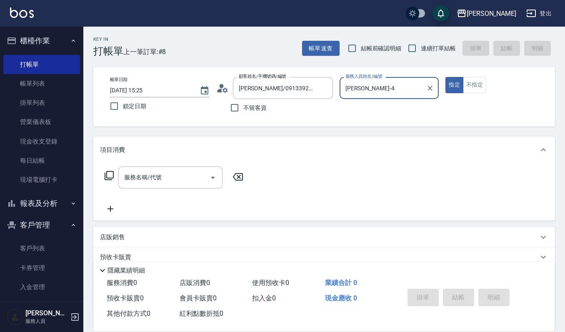
type input "[PERSON_NAME]-4"
click at [144, 179] on input "服務名稱/代號" at bounding box center [164, 177] width 84 height 15
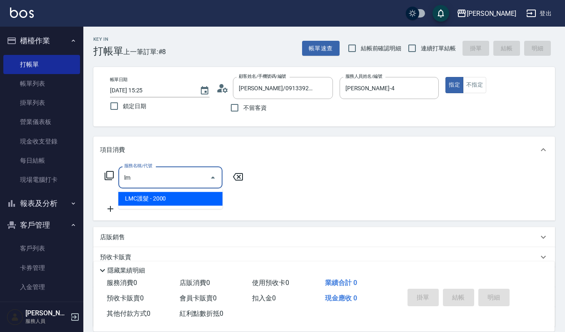
click at [144, 195] on span "LMC護髮 - 2000" at bounding box center [170, 199] width 104 height 14
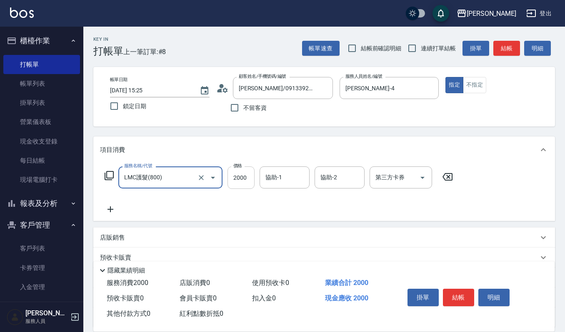
type input "LMC護髮(800)"
click at [244, 183] on input "2000" at bounding box center [240, 178] width 27 height 22
type input "1500"
click at [294, 176] on input "協助-1" at bounding box center [284, 177] width 42 height 15
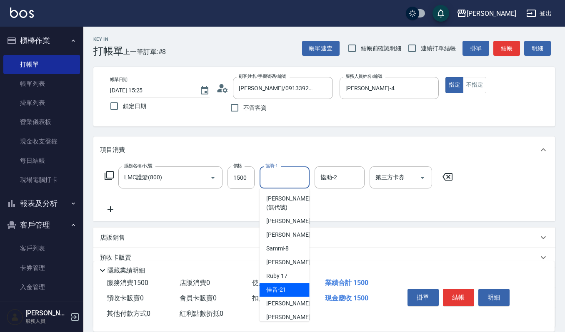
click at [280, 288] on span "佳音 -21" at bounding box center [276, 290] width 20 height 9
type input "佳音-21"
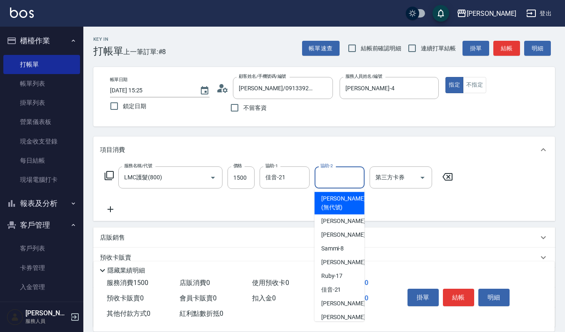
click at [346, 176] on input "協助-2" at bounding box center [339, 177] width 42 height 15
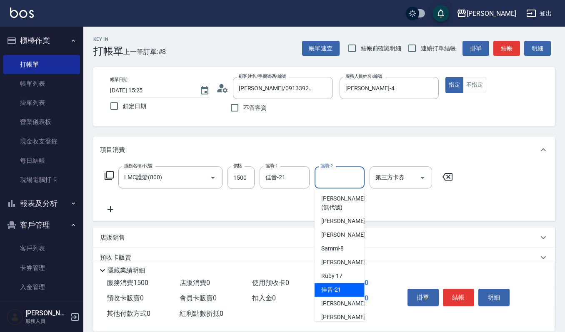
click at [342, 286] on div "佳音 -21" at bounding box center [339, 290] width 50 height 14
type input "佳音-21"
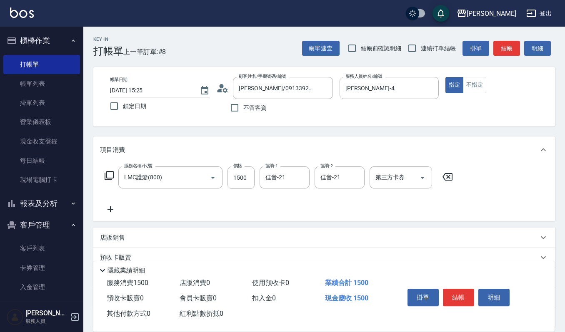
click at [107, 209] on icon at bounding box center [110, 209] width 21 height 10
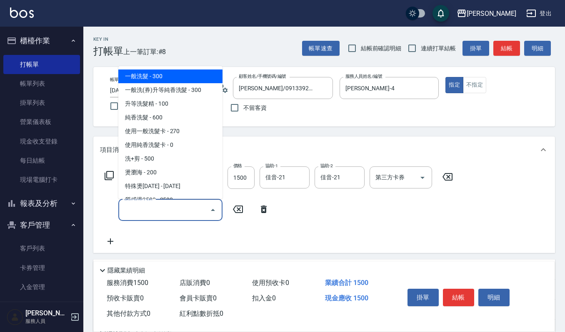
click at [172, 214] on input "服務名稱/代號" at bounding box center [164, 210] width 84 height 15
type input "e"
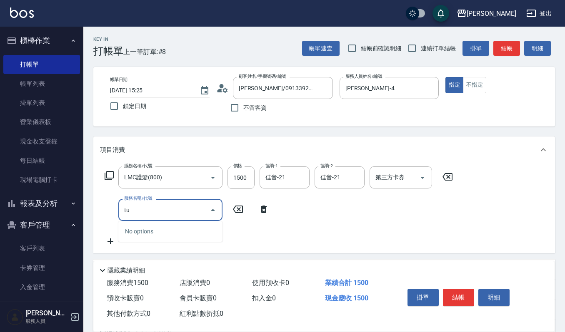
type input "t"
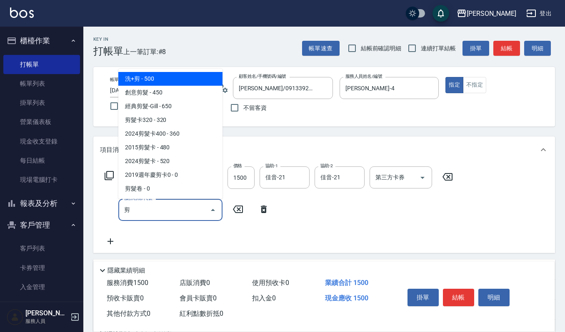
click at [169, 107] on span "經典剪髮-Gill - 650" at bounding box center [170, 107] width 104 height 14
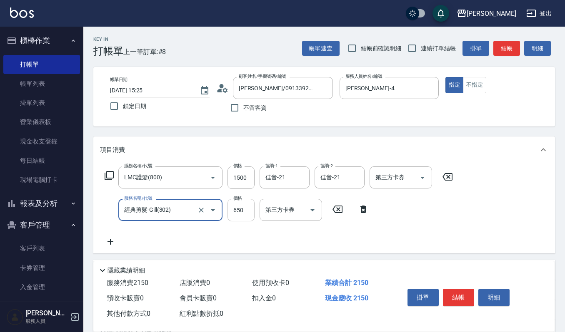
type input "經典剪髮-Gill(302)"
click at [230, 207] on input "650" at bounding box center [240, 210] width 27 height 22
type input "600"
click at [110, 239] on icon at bounding box center [110, 242] width 6 height 6
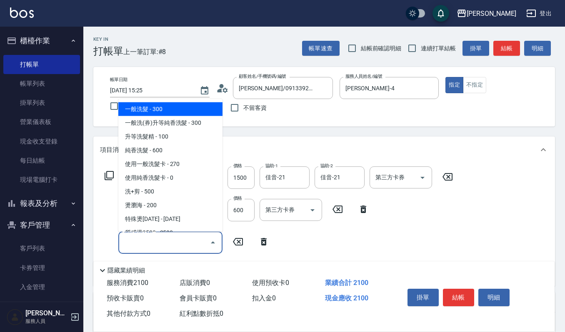
click at [146, 242] on input "服務名稱/代號" at bounding box center [164, 242] width 84 height 15
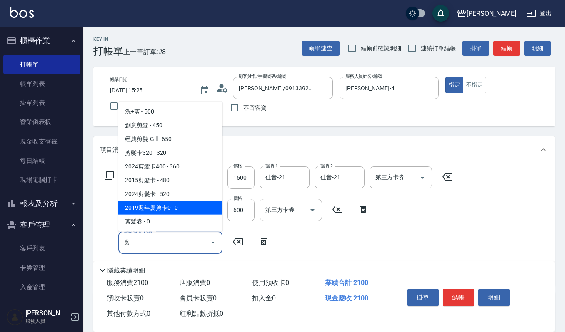
type input "剪"
click at [309, 242] on div "服務名稱/代號 LMC護髮(800) 服務名稱/代號 價格 1500 價格 協助-1 佳音-21 協助-1 協助-2 佳音-21 協助-2 第三方卡券 第三方…" at bounding box center [279, 223] width 358 height 112
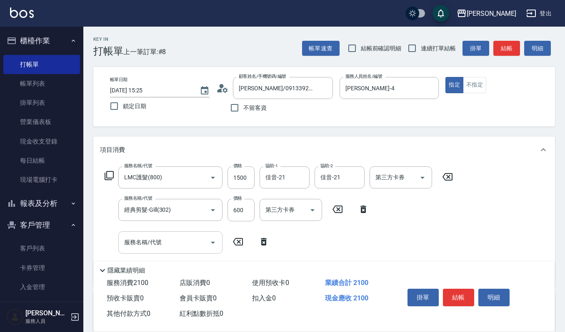
click at [161, 244] on input "服務名稱/代號" at bounding box center [164, 242] width 84 height 15
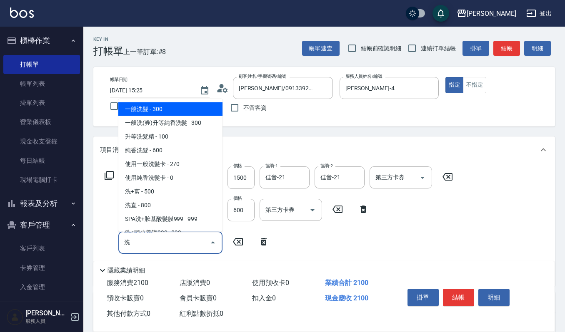
click at [189, 107] on span "一般洗髮 - 300" at bounding box center [170, 109] width 104 height 14
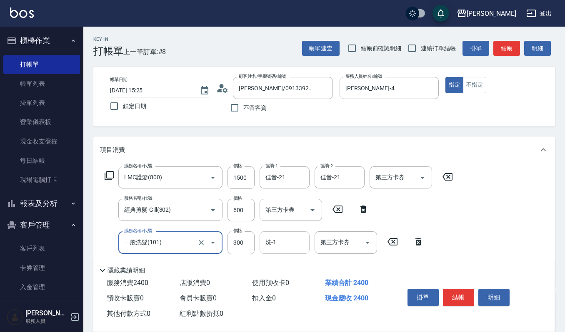
type input "一般洗髮(101)"
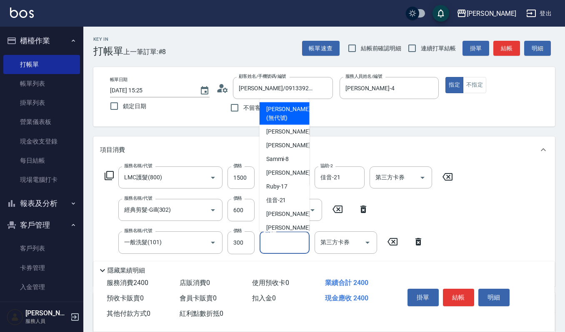
click at [277, 242] on input "洗-1" at bounding box center [284, 242] width 42 height 15
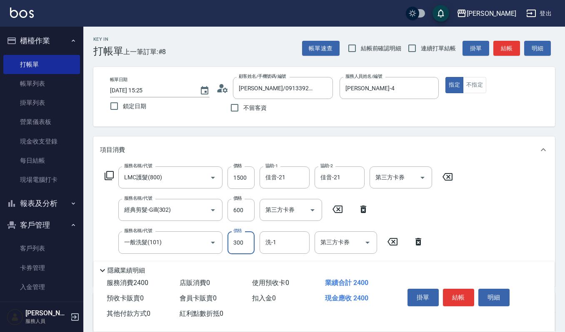
click at [251, 242] on input "300" at bounding box center [240, 243] width 27 height 22
type input "270"
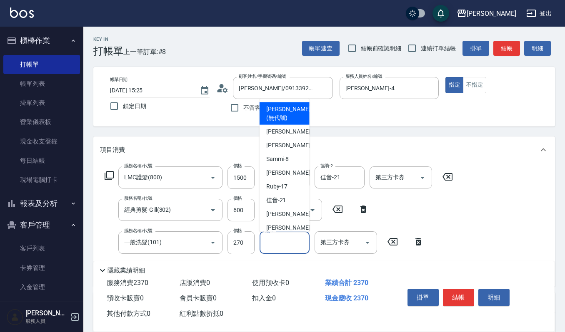
click at [277, 237] on input "洗-1" at bounding box center [284, 242] width 42 height 15
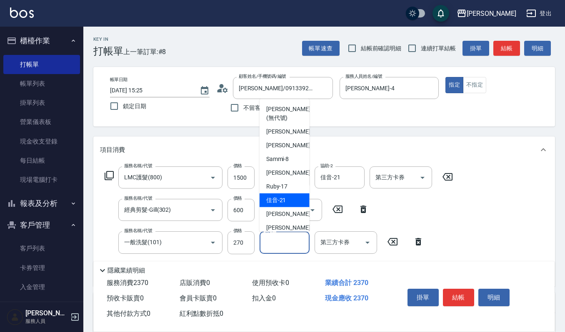
click at [284, 200] on span "佳音 -21" at bounding box center [276, 200] width 20 height 9
type input "佳音-21"
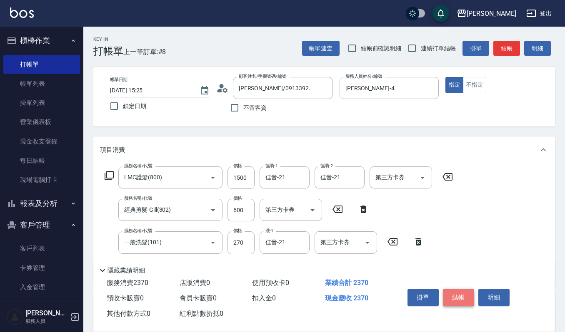
click at [458, 292] on button "結帳" at bounding box center [458, 297] width 31 height 17
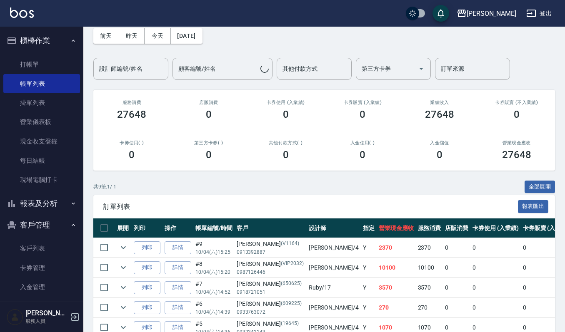
scroll to position [55, 0]
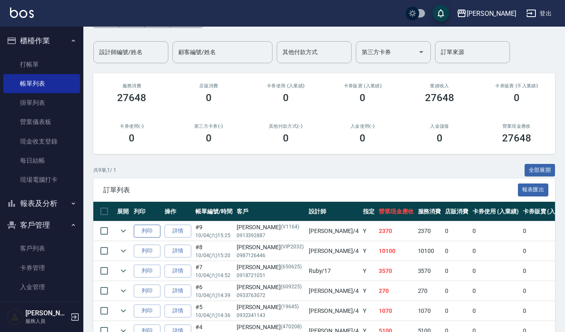
click at [148, 232] on button "列印" at bounding box center [147, 231] width 27 height 13
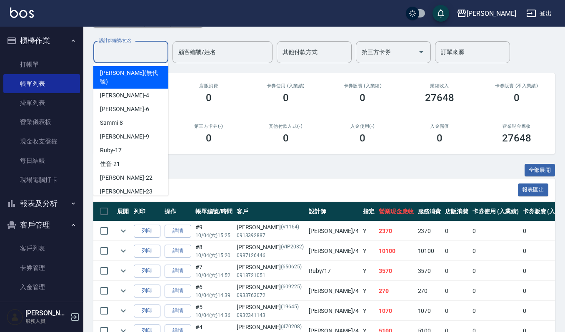
click at [132, 47] on input "設計師編號/姓名" at bounding box center [130, 52] width 67 height 15
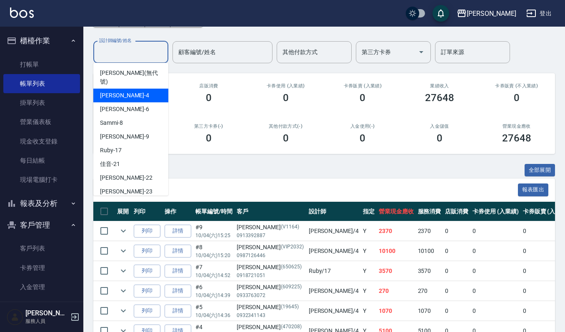
click at [132, 89] on div "吉兒 -4" at bounding box center [130, 96] width 75 height 14
type input "[PERSON_NAME]-4"
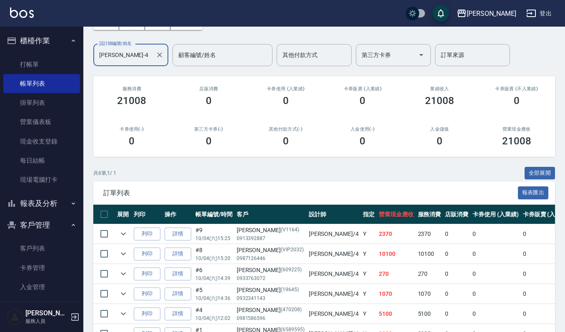
scroll to position [0, 0]
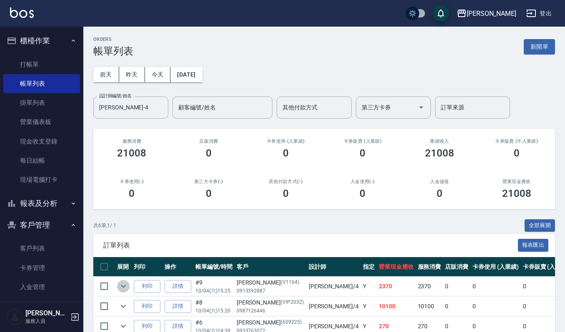
click at [124, 286] on icon "expand row" at bounding box center [123, 287] width 10 height 10
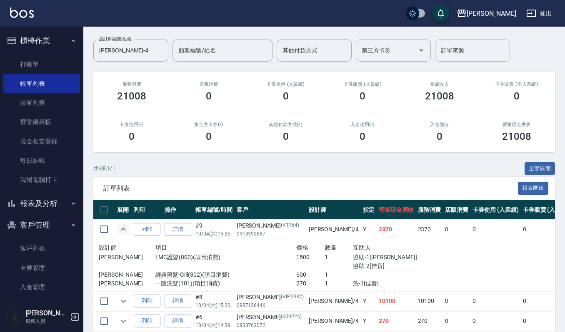
scroll to position [111, 0]
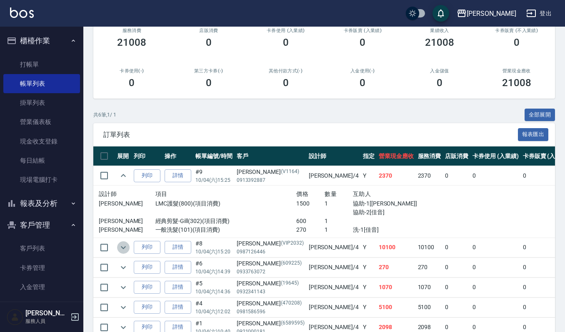
click at [126, 243] on icon "expand row" at bounding box center [123, 248] width 10 height 10
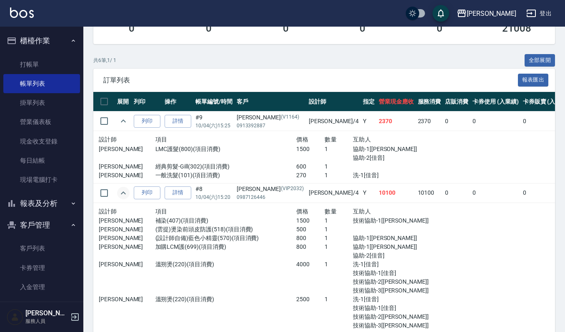
scroll to position [222, 0]
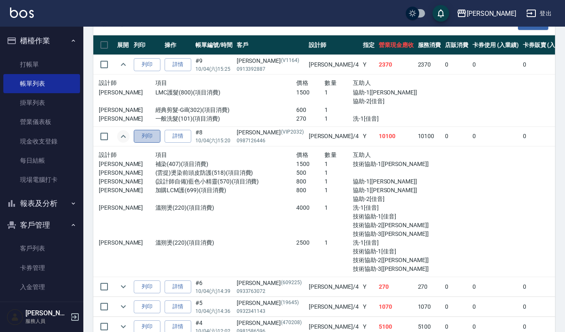
click at [158, 137] on button "列印" at bounding box center [147, 136] width 27 height 13
click at [59, 83] on link "帳單列表" at bounding box center [41, 83] width 77 height 19
click at [182, 65] on link "詳情" at bounding box center [178, 64] width 27 height 13
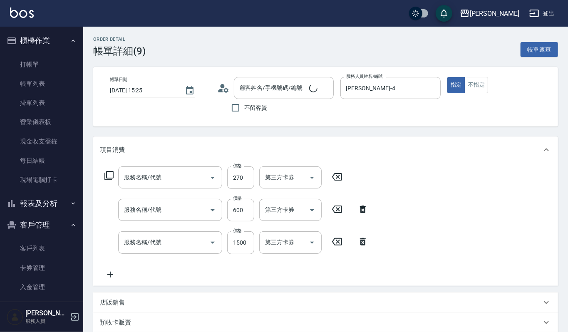
type input "[DATE] 15:25"
type input "[PERSON_NAME]-4"
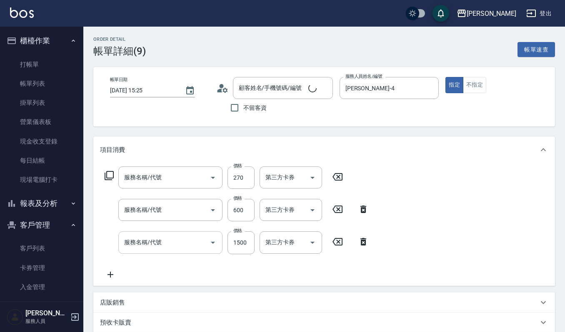
type input "一般洗髮(101)"
type input "經典剪髮-Gill(302)"
type input "LMC護髮(800)"
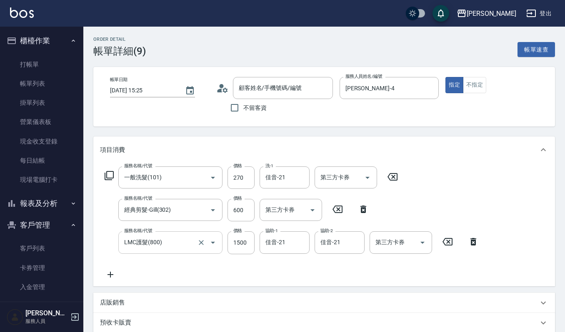
type input "[PERSON_NAME]/0913392887/V1164"
click at [360, 211] on icon at bounding box center [363, 209] width 21 height 10
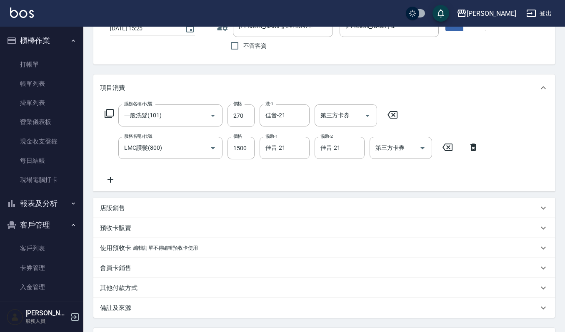
scroll to position [136, 0]
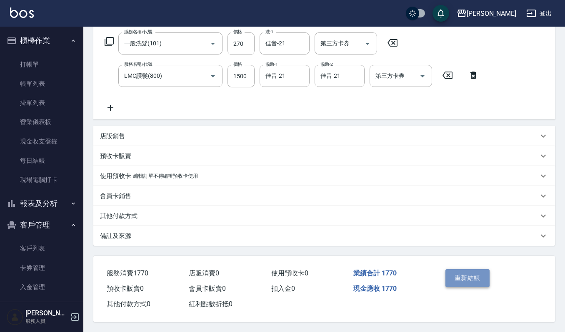
click at [483, 273] on button "重新結帳" at bounding box center [467, 277] width 44 height 17
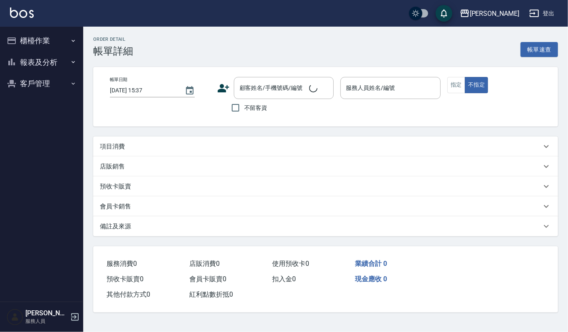
type input "[DATE] 15:25"
type input "[PERSON_NAME]-4"
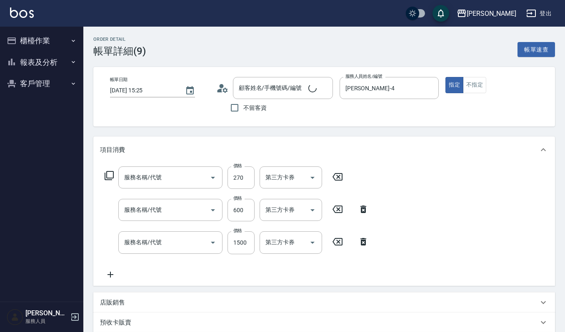
type input "[PERSON_NAME]/0913392887/V1164"
type input "一般洗髮(101)"
type input "經典剪髮-Gill(302)"
type input "LMC護髮(800)"
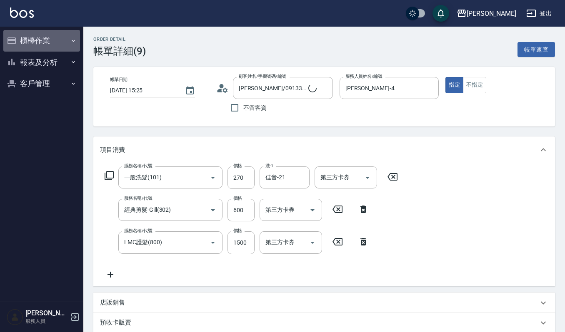
click at [30, 32] on button "櫃檯作業" at bounding box center [41, 41] width 77 height 22
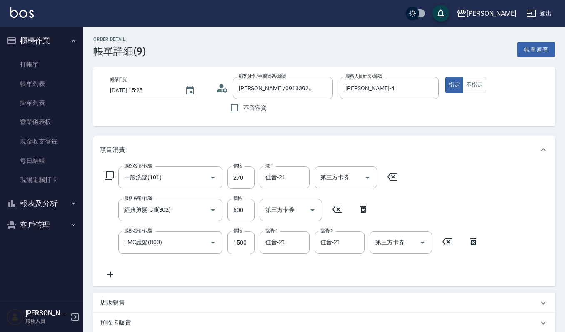
click at [358, 208] on icon at bounding box center [363, 209] width 21 height 10
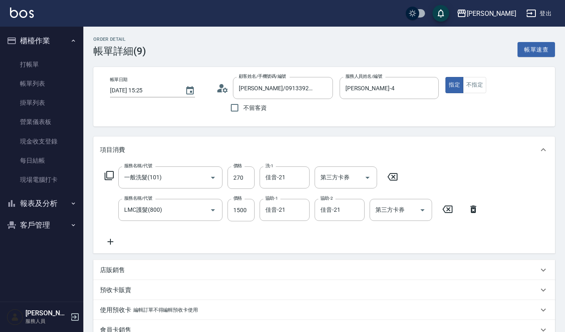
scroll to position [136, 0]
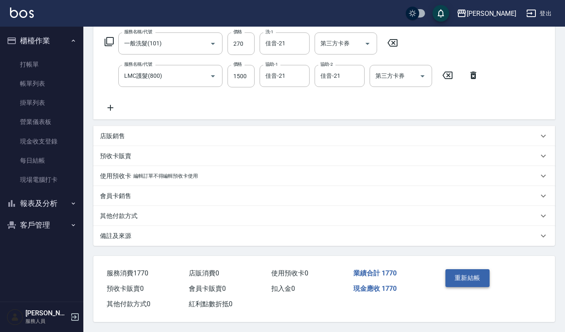
click at [459, 281] on button "重新結帳" at bounding box center [467, 277] width 44 height 17
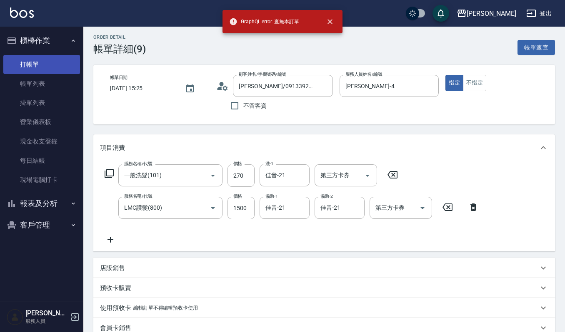
scroll to position [0, 0]
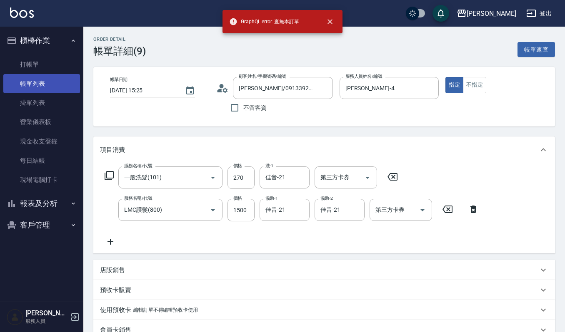
click at [24, 82] on link "帳單列表" at bounding box center [41, 83] width 77 height 19
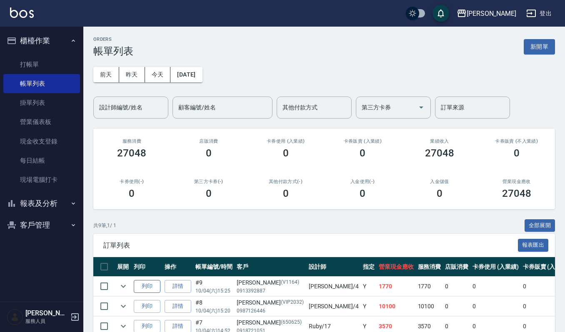
click at [155, 285] on button "列印" at bounding box center [147, 286] width 27 height 13
click at [167, 304] on link "詳情" at bounding box center [178, 306] width 27 height 13
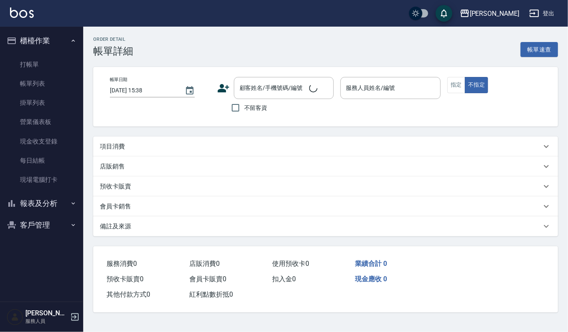
type input "[DATE] 15:20"
type input "[PERSON_NAME]-4"
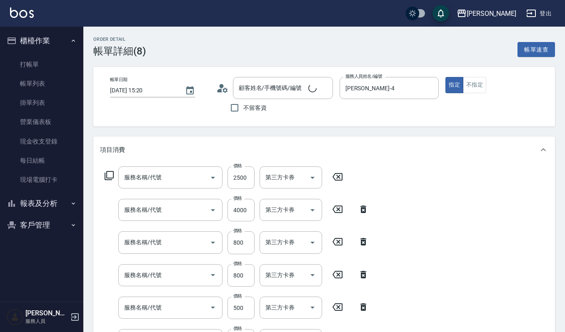
type input "[PERSON_NAME]/0987126446/VIP2032"
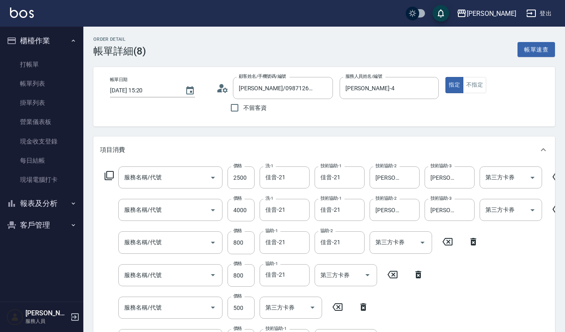
type input "溫朔燙(220)"
type input "加購LCM護(699)"
type input "(設計師自備)藍色小精靈(570)"
type input "(雲提)燙染前頭皮防護(518)"
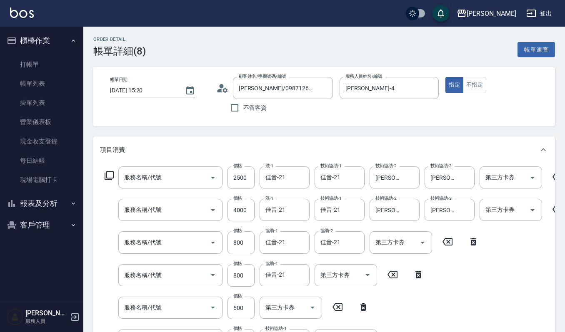
type input "補染(407)"
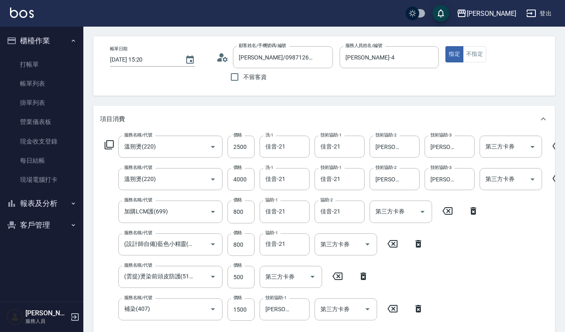
scroll to position [55, 0]
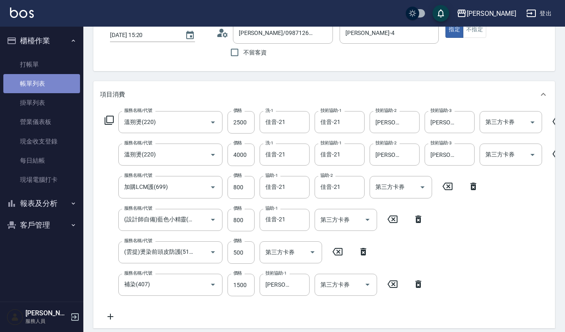
click at [24, 86] on link "帳單列表" at bounding box center [41, 83] width 77 height 19
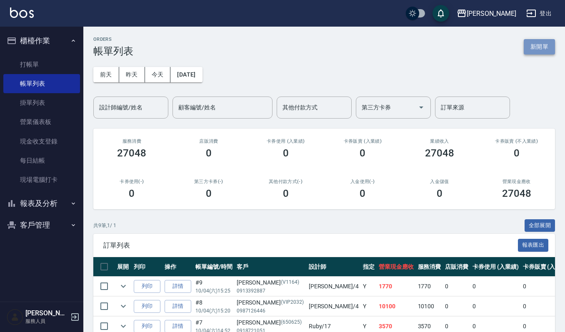
click at [548, 51] on button "新開單" at bounding box center [538, 46] width 31 height 15
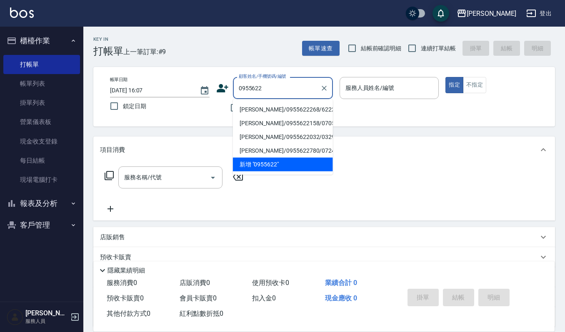
click at [293, 109] on li "[PERSON_NAME]/0955622268/622268" at bounding box center [283, 110] width 100 height 14
type input "[PERSON_NAME]/0955622268/622268"
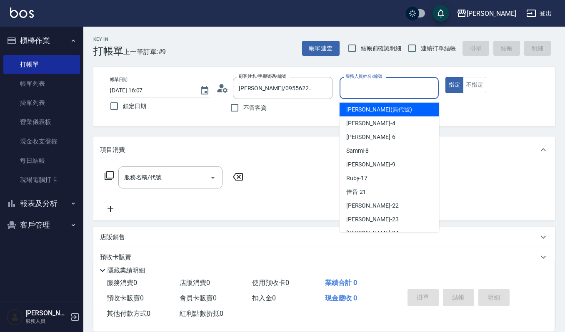
click at [352, 93] on input "服務人員姓名/編號" at bounding box center [389, 88] width 92 height 15
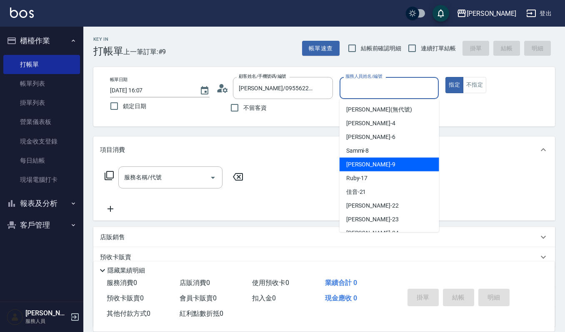
click at [376, 158] on div "[PERSON_NAME] -9" at bounding box center [389, 165] width 100 height 14
type input "[PERSON_NAME]-9"
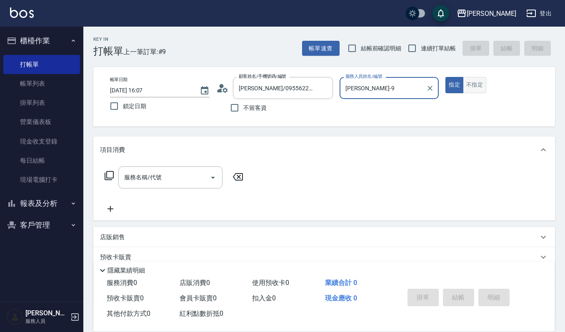
click at [473, 89] on button "不指定" at bounding box center [474, 85] width 23 height 16
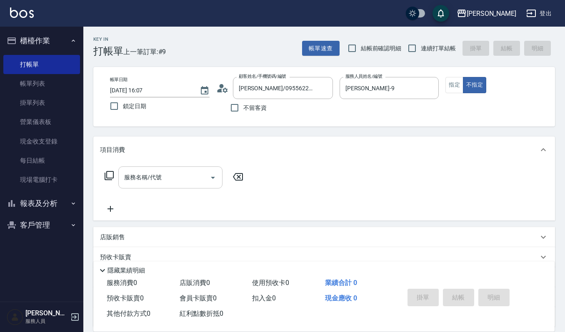
click at [135, 173] on div "服務名稱/代號 服務名稱/代號" at bounding box center [170, 178] width 104 height 22
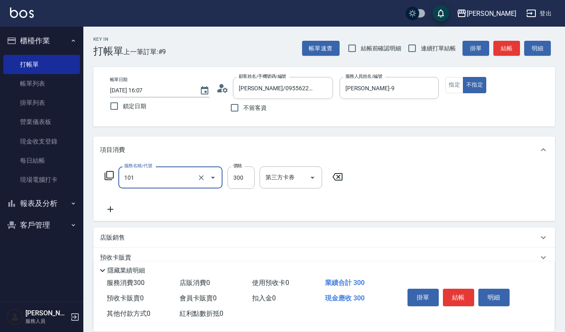
type input "一般洗髮(101)"
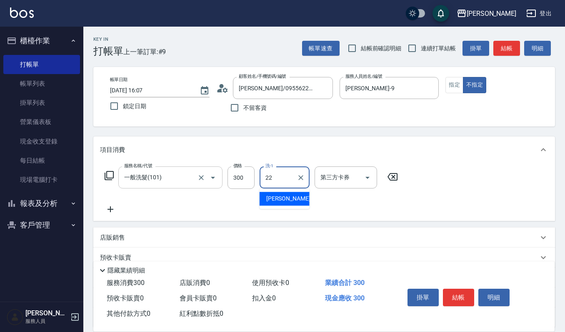
type input "[PERSON_NAME]-22"
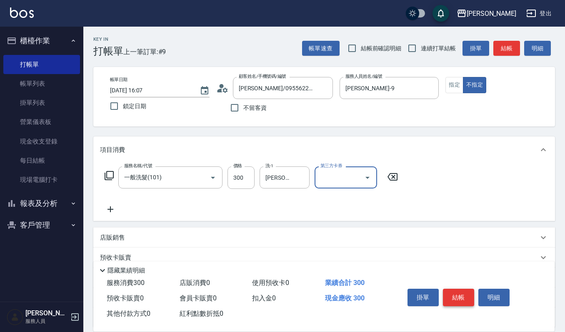
click at [458, 292] on button "結帳" at bounding box center [458, 297] width 31 height 17
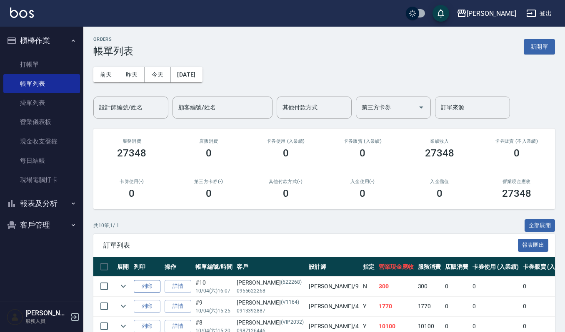
click at [145, 285] on button "列印" at bounding box center [147, 286] width 27 height 13
click at [42, 63] on link "打帳單" at bounding box center [41, 64] width 77 height 19
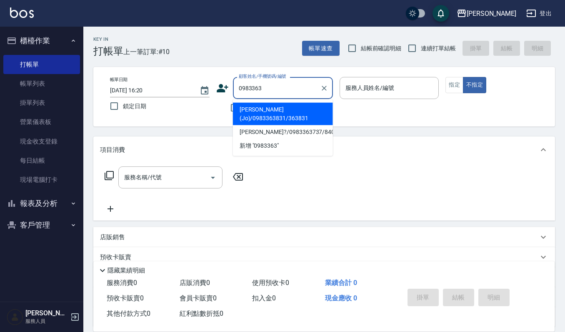
click at [312, 114] on li "[PERSON_NAME](Jo)/0983363831/363831" at bounding box center [283, 114] width 100 height 22
type input "[PERSON_NAME](Jo)/0983363831/363831"
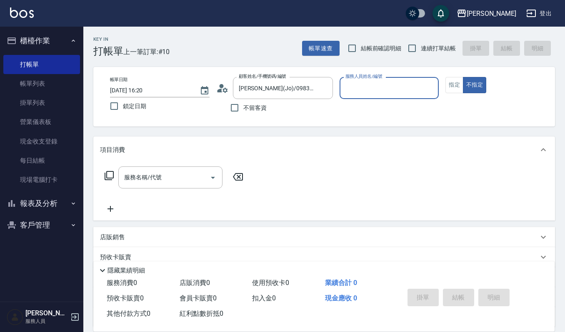
type input "Joalin-6"
click at [150, 177] on input "服務名稱/代號" at bounding box center [164, 177] width 84 height 15
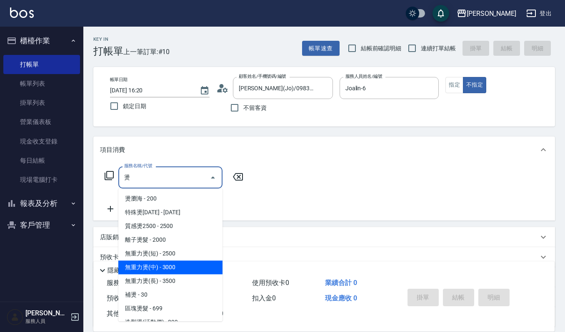
scroll to position [55, 0]
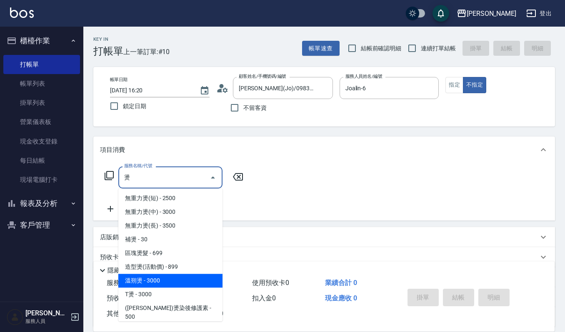
click at [162, 233] on span "無重力燙(長) - 3500" at bounding box center [170, 226] width 104 height 14
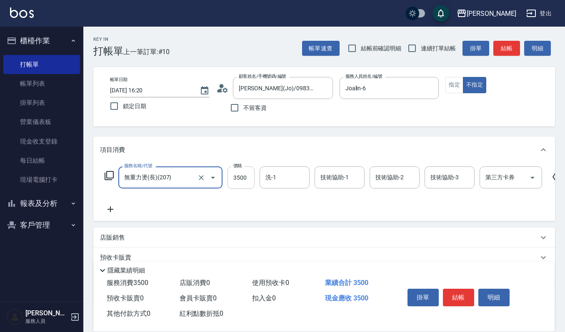
type input "無重力燙(長)(207)"
click at [244, 180] on input "3500" at bounding box center [240, 178] width 27 height 22
type input "4000"
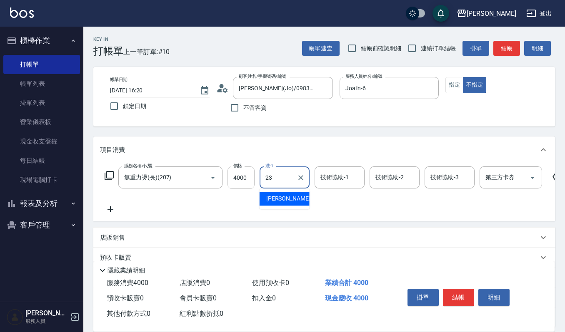
type input "[PERSON_NAME]-23"
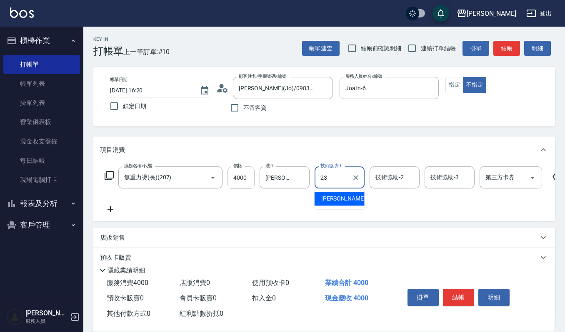
type input "[PERSON_NAME]-23"
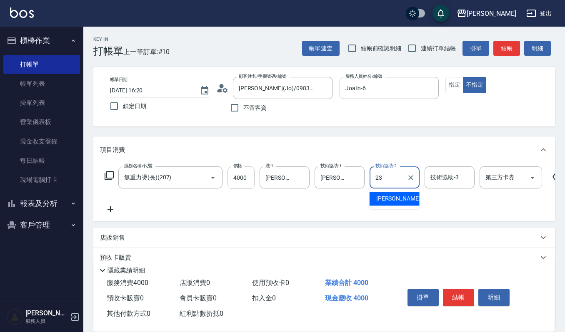
type input "[PERSON_NAME]-23"
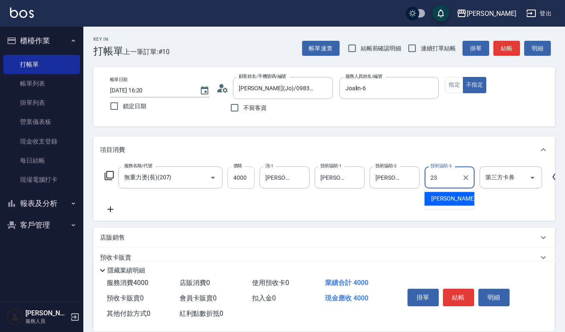
type input "[PERSON_NAME]-23"
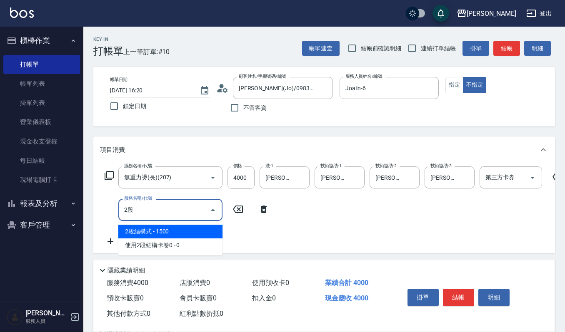
click at [166, 230] on span "2段結構式 - 1500" at bounding box center [170, 232] width 104 height 14
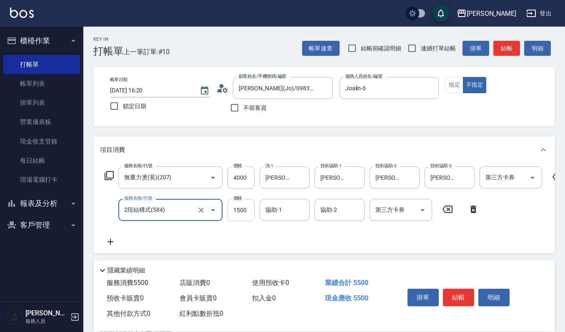
type input "2段結構式(584)"
click at [250, 212] on input "1500" at bounding box center [240, 210] width 27 height 22
type input "1700"
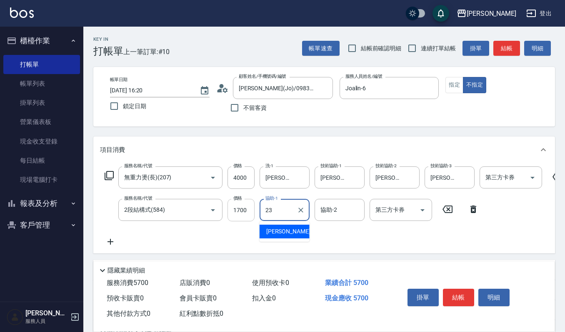
type input "[PERSON_NAME]-23"
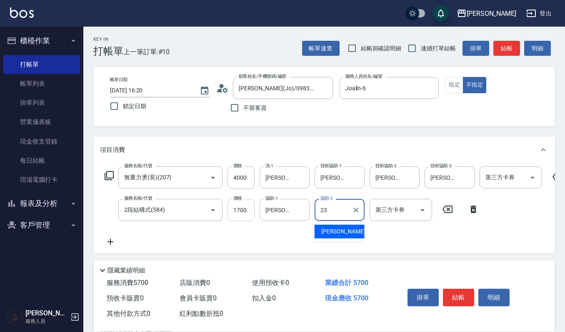
type input "[PERSON_NAME]-23"
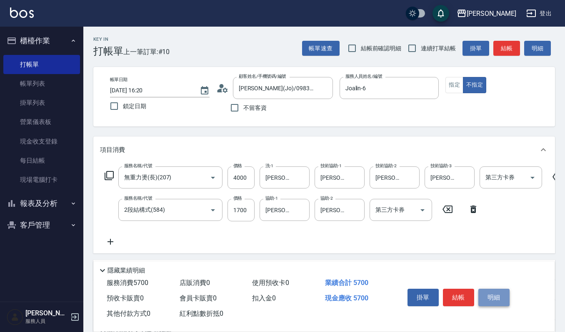
click at [489, 297] on button "明細" at bounding box center [493, 297] width 31 height 17
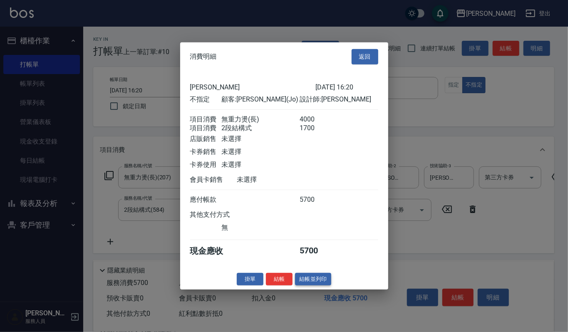
click at [321, 279] on button "結帳並列印" at bounding box center [313, 279] width 36 height 13
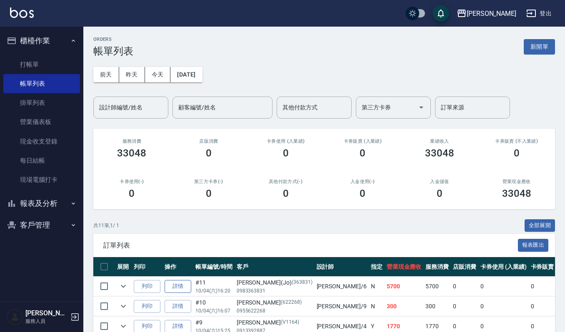
click at [179, 287] on link "詳情" at bounding box center [178, 286] width 27 height 13
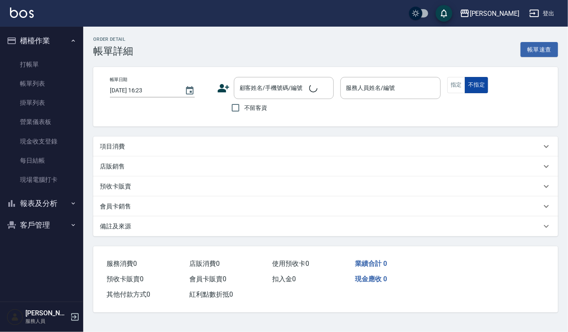
type input "[DATE] 16:20"
type input "Joalin-6"
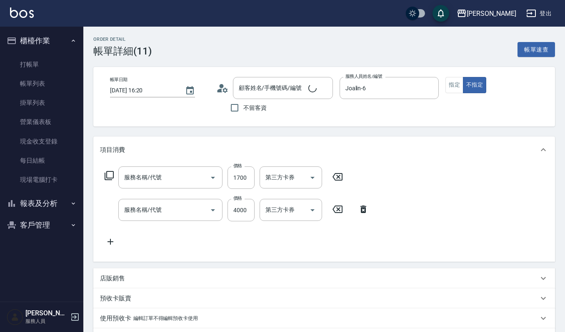
type input "2段結構式(584)"
type input "無重力燙(長)(207)"
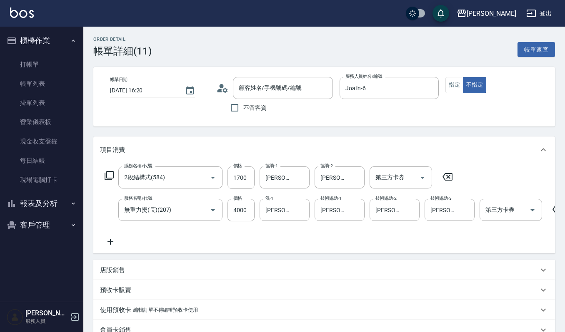
type input "[PERSON_NAME](Jo)/0983363831/363831"
click at [458, 86] on button "指定" at bounding box center [454, 85] width 18 height 16
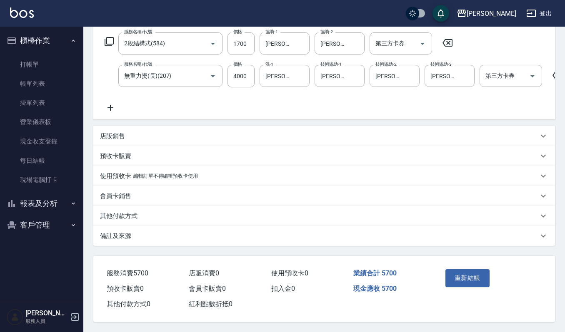
scroll to position [144, 0]
click at [475, 279] on button "重新結帳" at bounding box center [467, 277] width 44 height 17
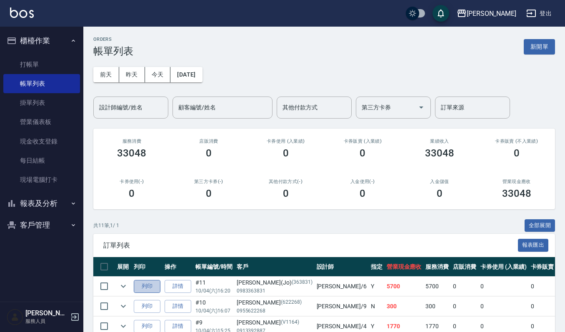
click at [140, 282] on button "列印" at bounding box center [147, 286] width 27 height 13
